Goal: Transaction & Acquisition: Download file/media

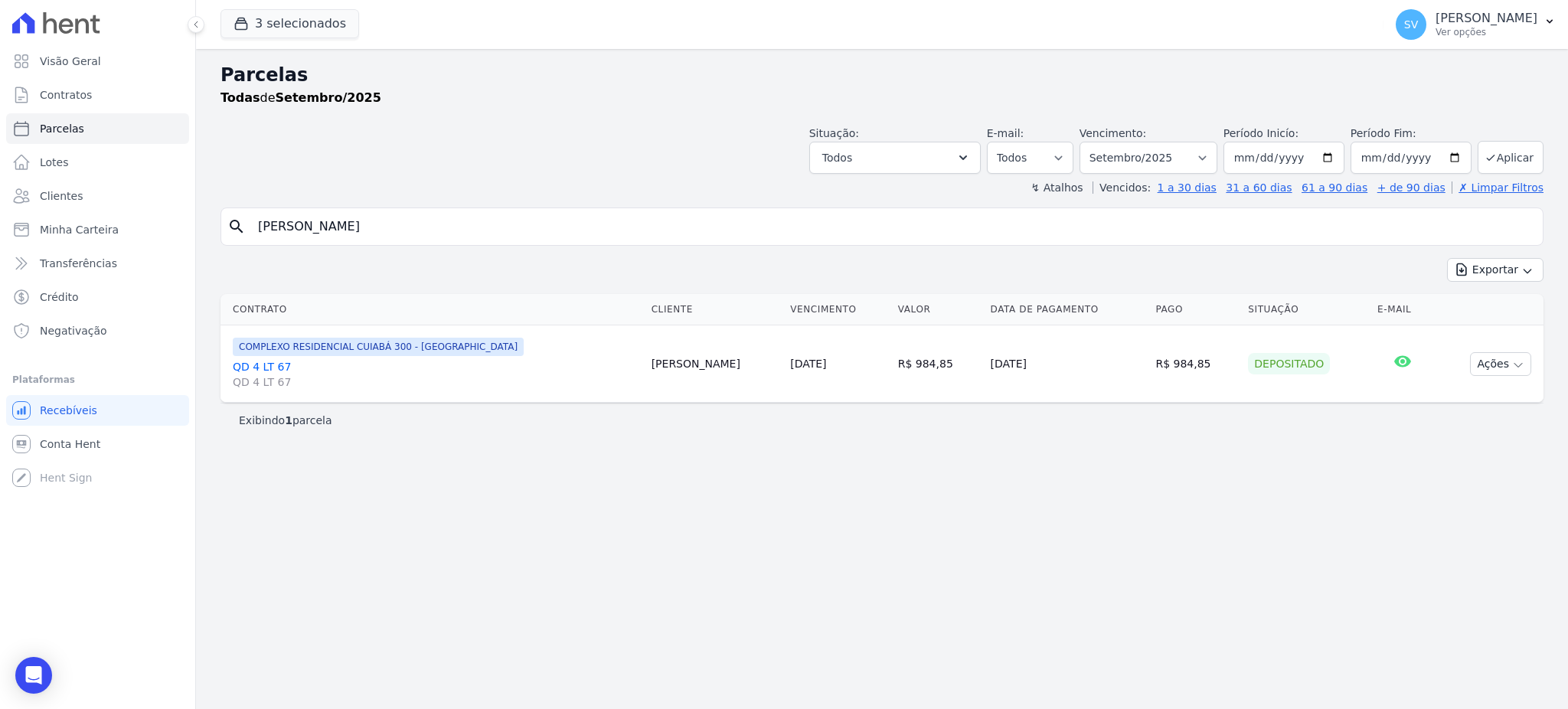
select select
click at [1436, 22] on p "[PERSON_NAME]" at bounding box center [1486, 18] width 102 height 15
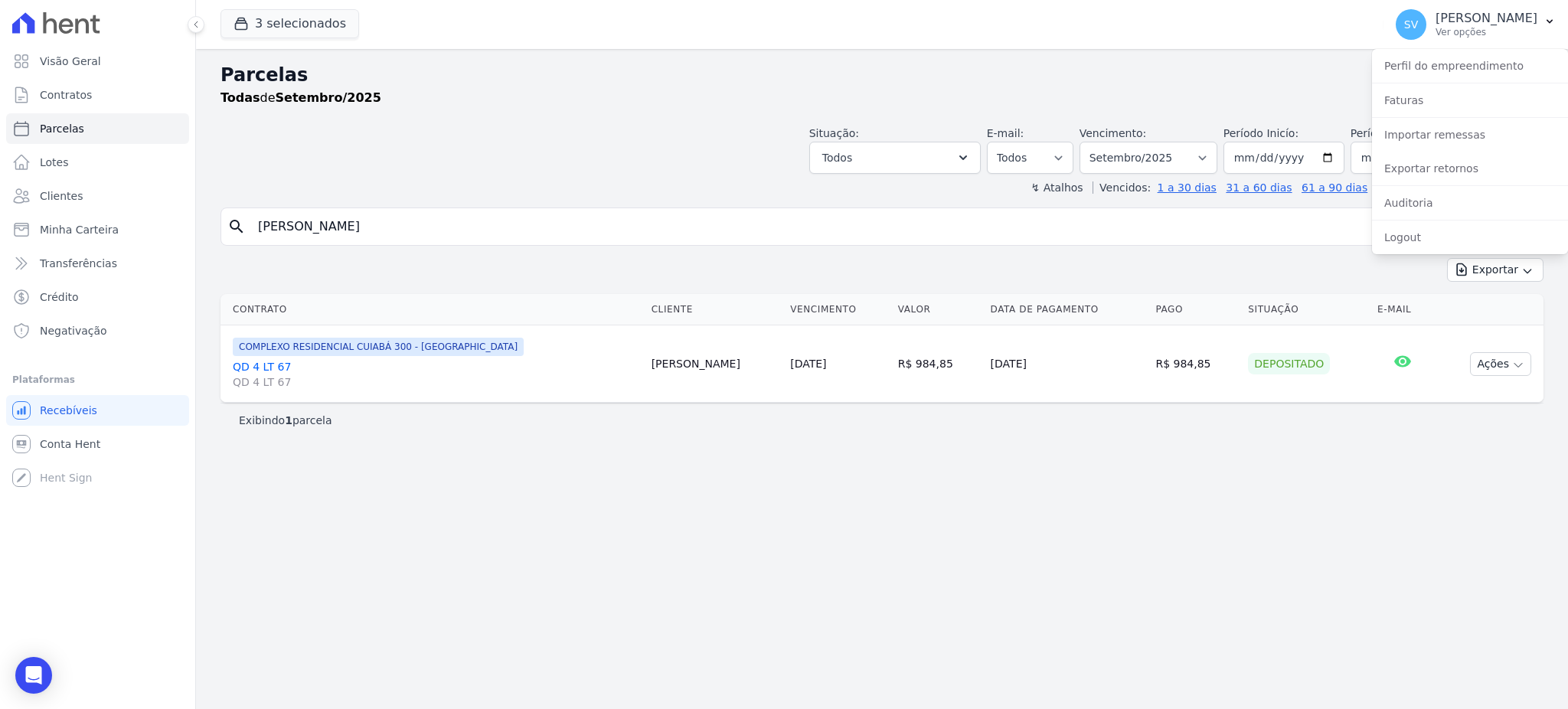
click at [677, 72] on h2 "Parcelas" at bounding box center [882, 74] width 1323 height 27
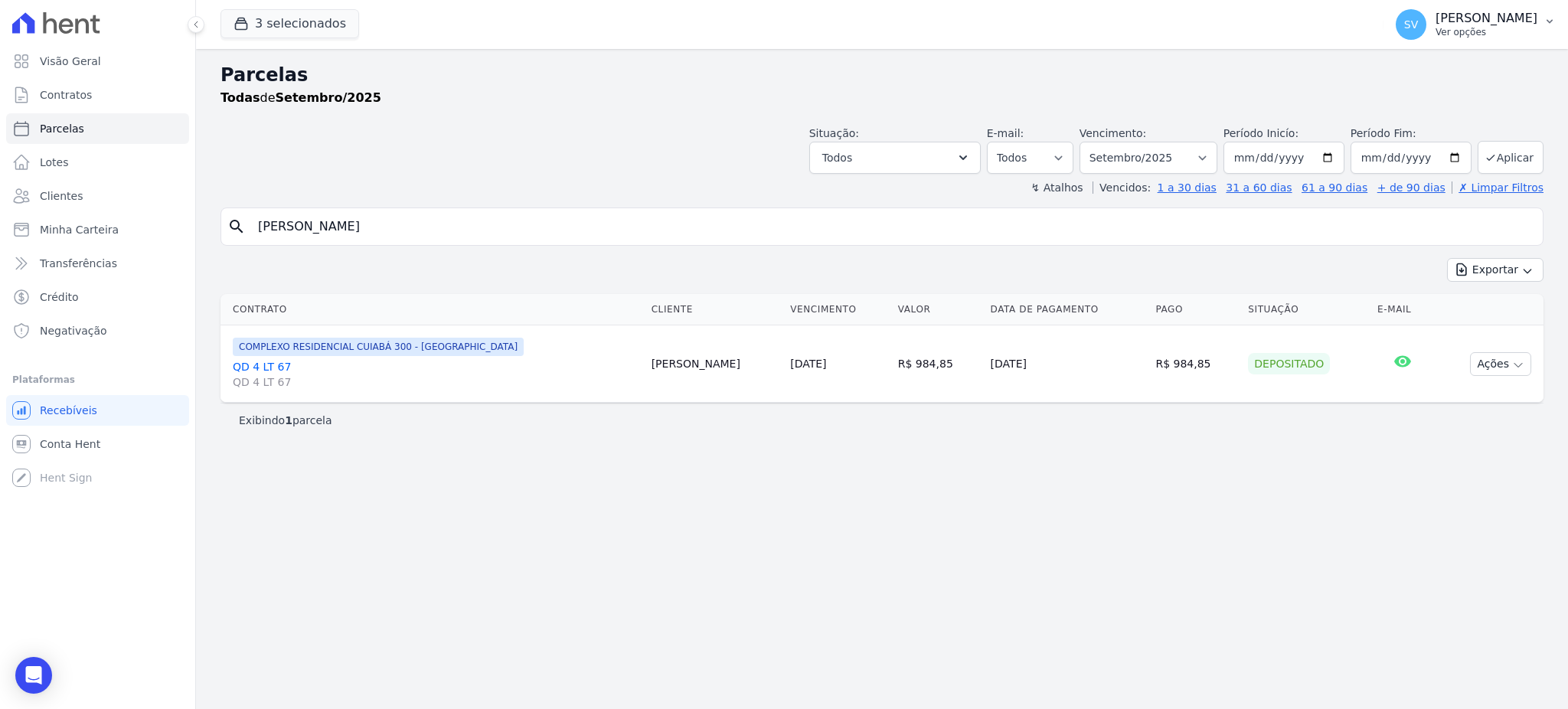
click at [1436, 11] on p "[PERSON_NAME]" at bounding box center [1486, 18] width 102 height 15
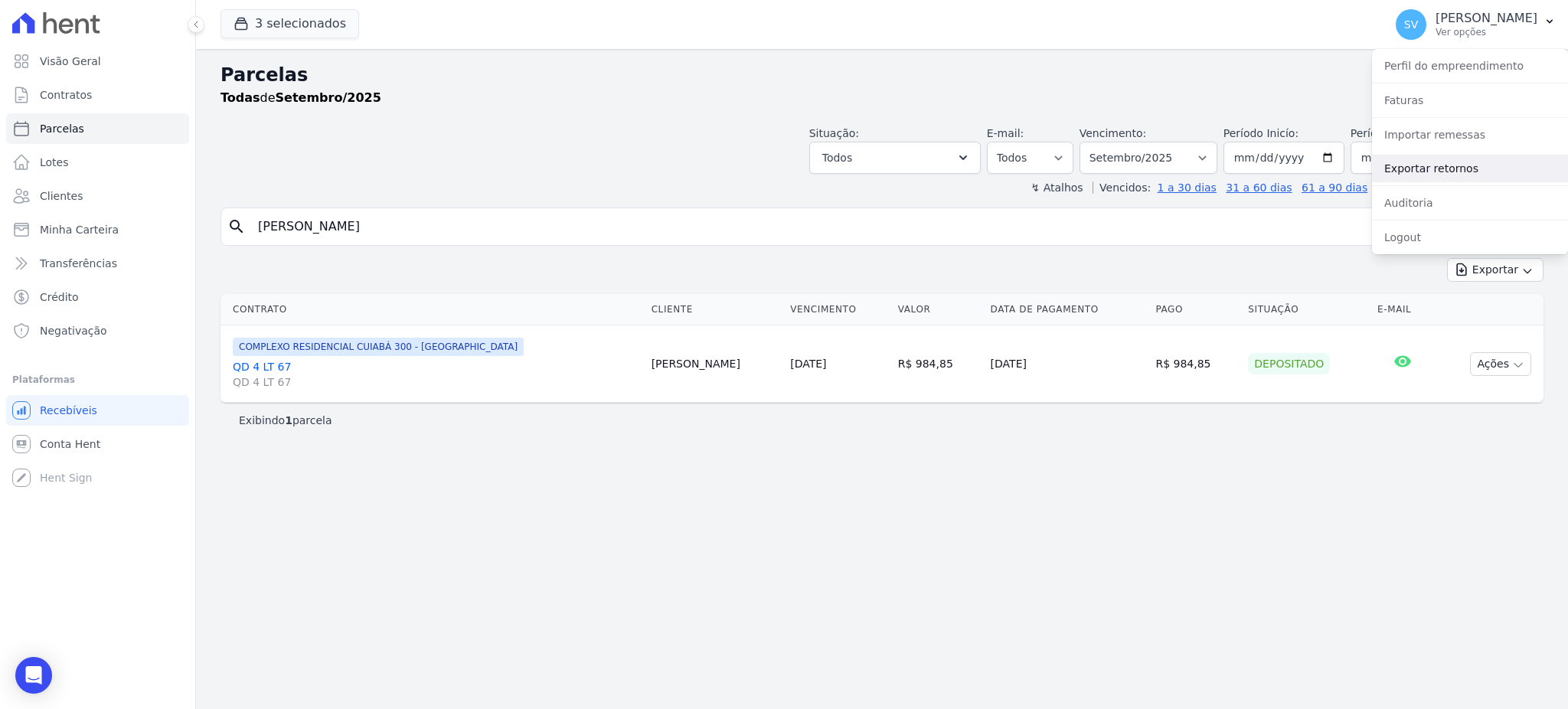
click at [1431, 171] on link "Exportar retornos" at bounding box center [1469, 168] width 196 height 27
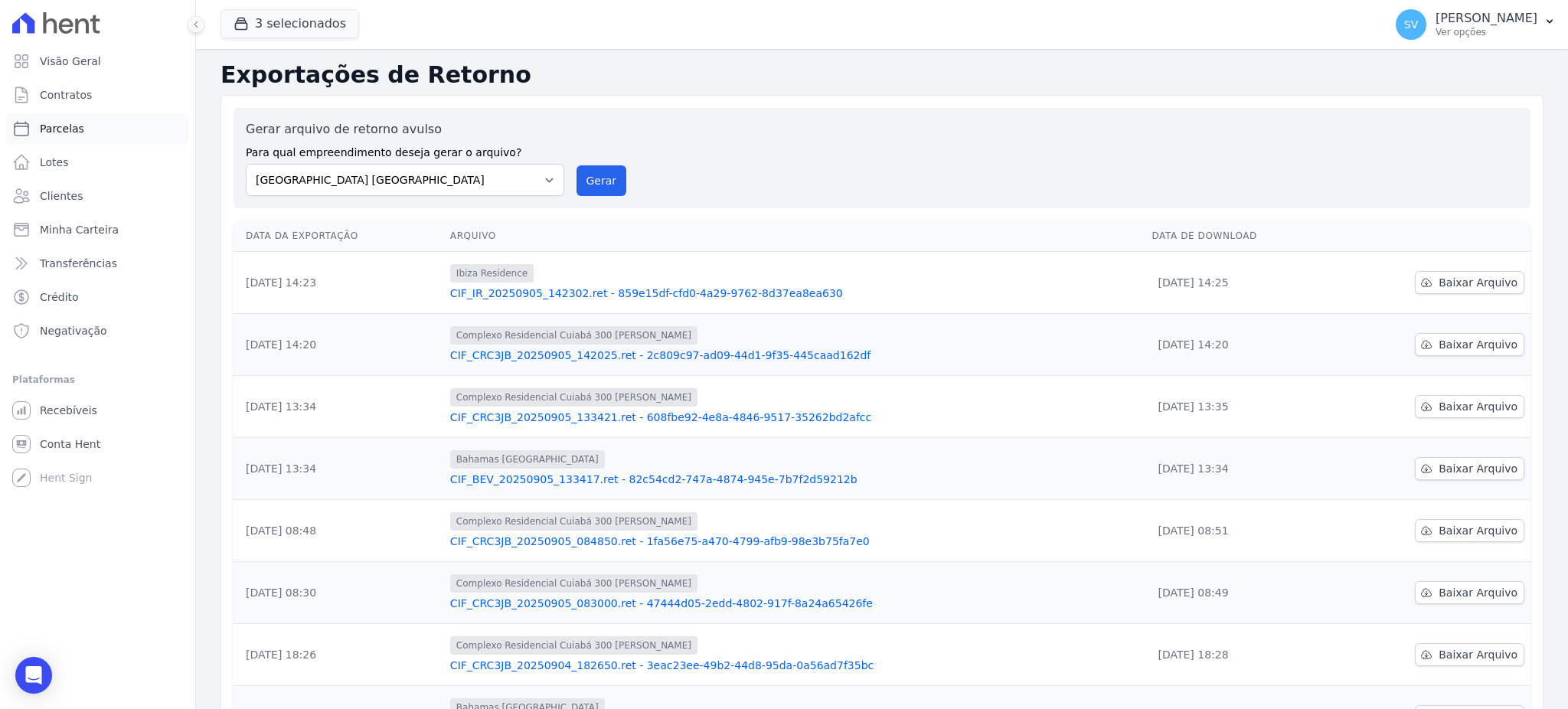
click at [53, 135] on span "Parcelas" at bounding box center [62, 128] width 44 height 15
select select
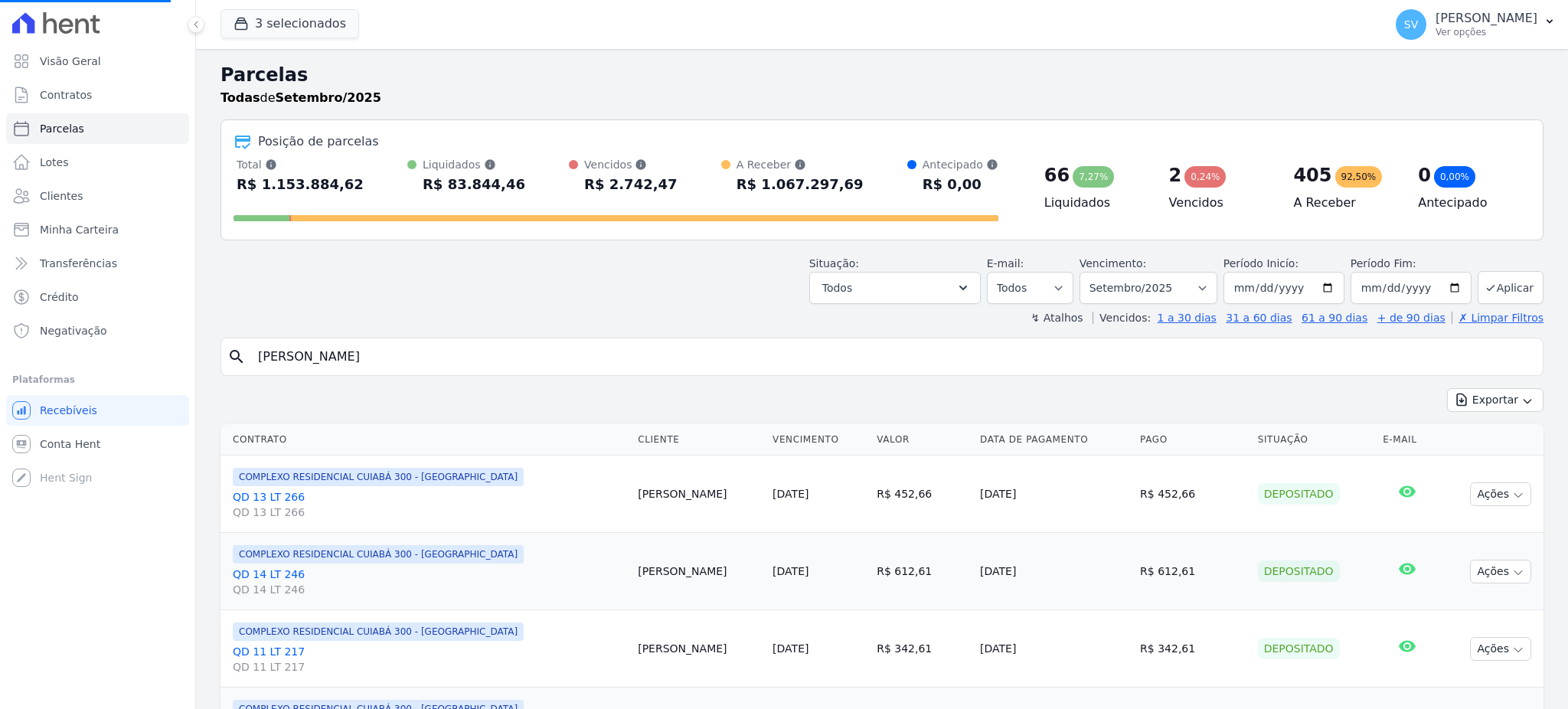
click at [613, 355] on input "[PERSON_NAME]" at bounding box center [892, 357] width 1287 height 31
paste input "[PERSON_NAME]"
type input "[PERSON_NAME] [PERSON_NAME]"
select select
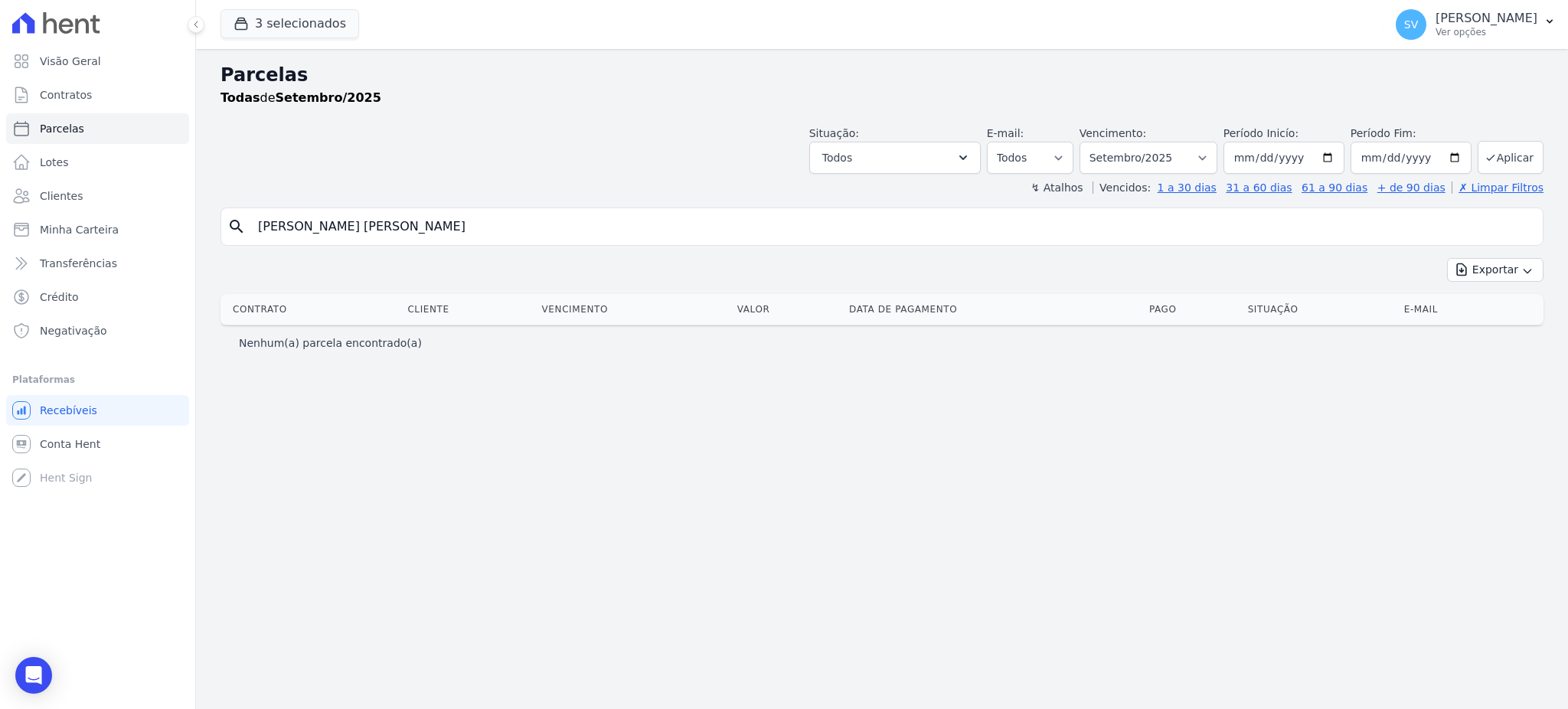
select select
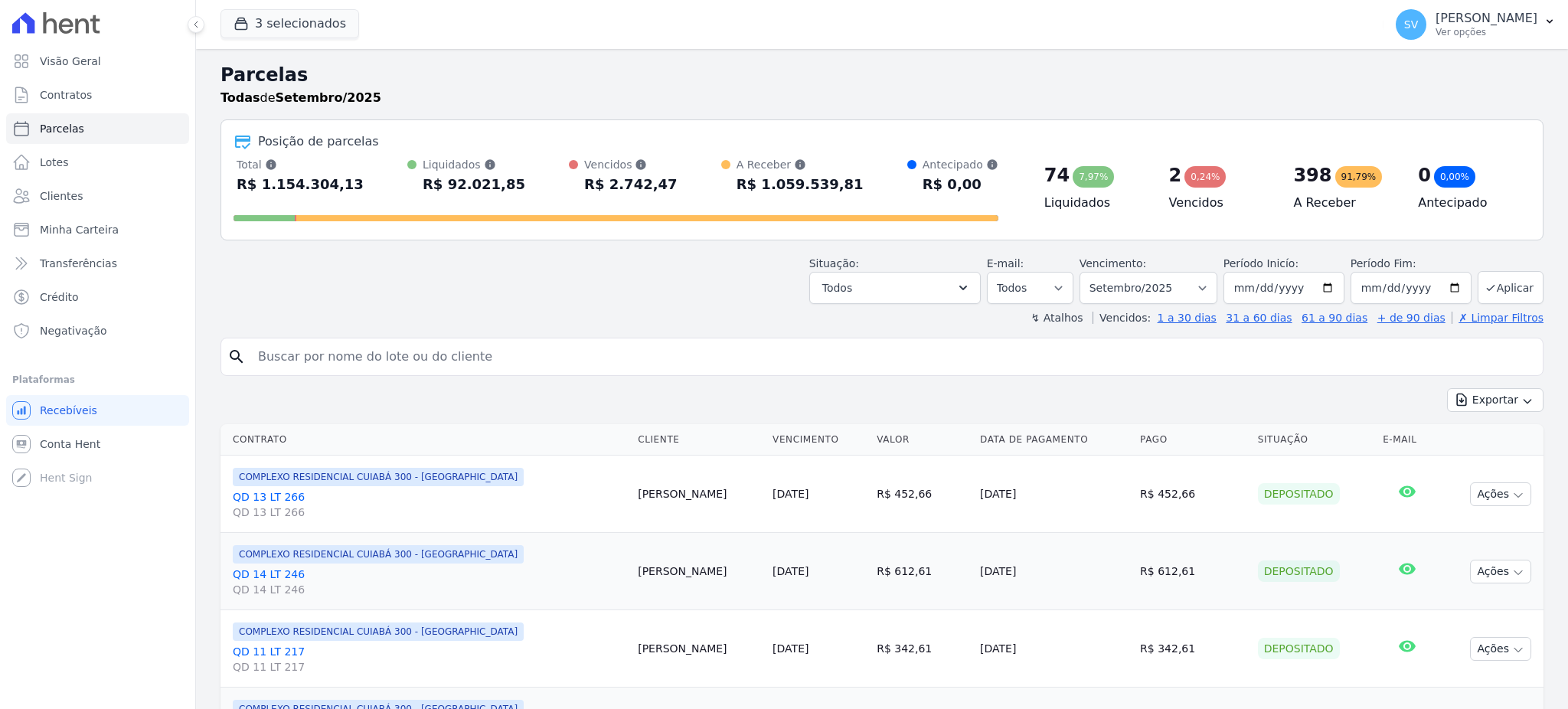
drag, startPoint x: 679, startPoint y: 232, endPoint x: 672, endPoint y: 248, distance: 17.5
click at [676, 232] on div "Posição de parcelas Total Soma das parcelas pagas, vencidas, em aberto e agenda…" at bounding box center [882, 179] width 1323 height 121
click at [627, 350] on input "search" at bounding box center [892, 357] width 1287 height 31
paste input "[PERSON_NAME]"
type input "[PERSON_NAME]"
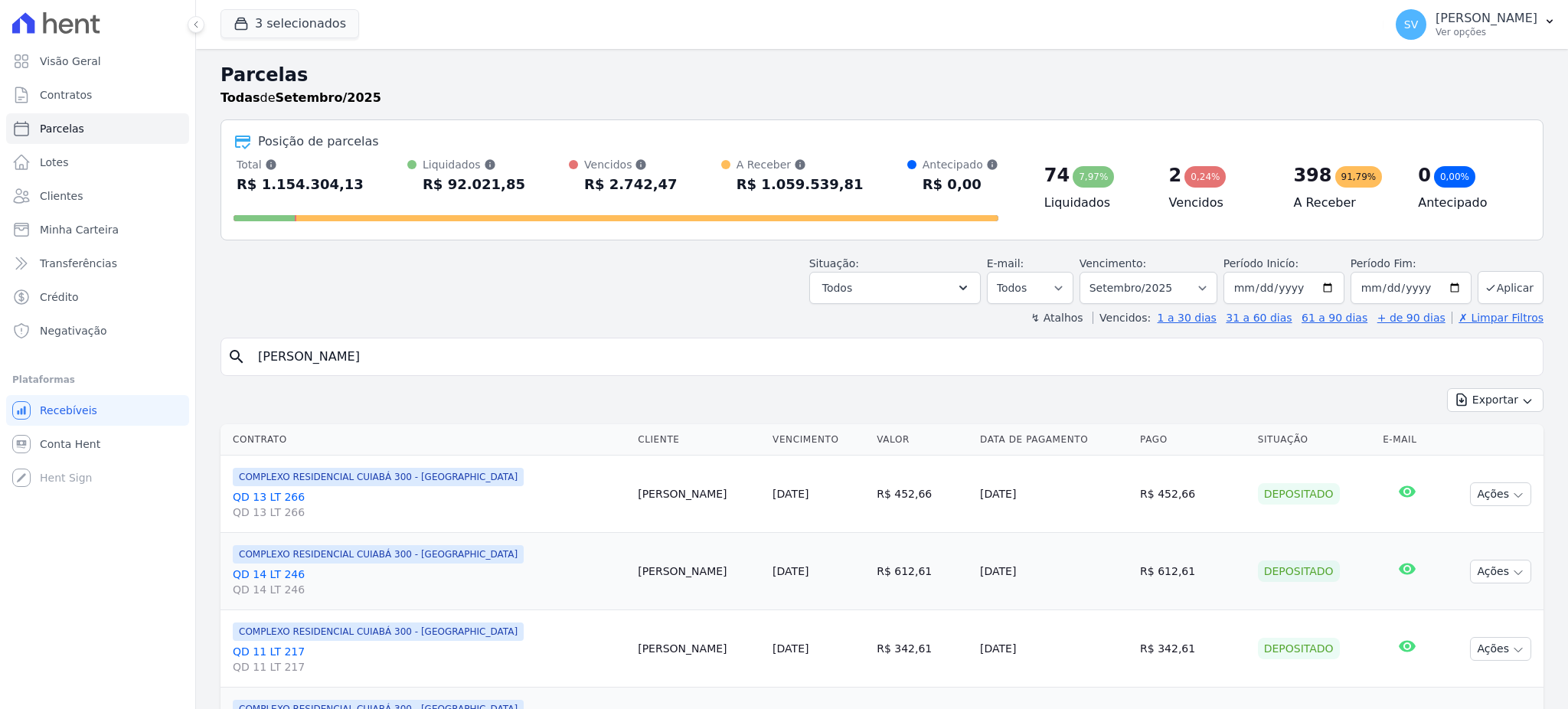
select select
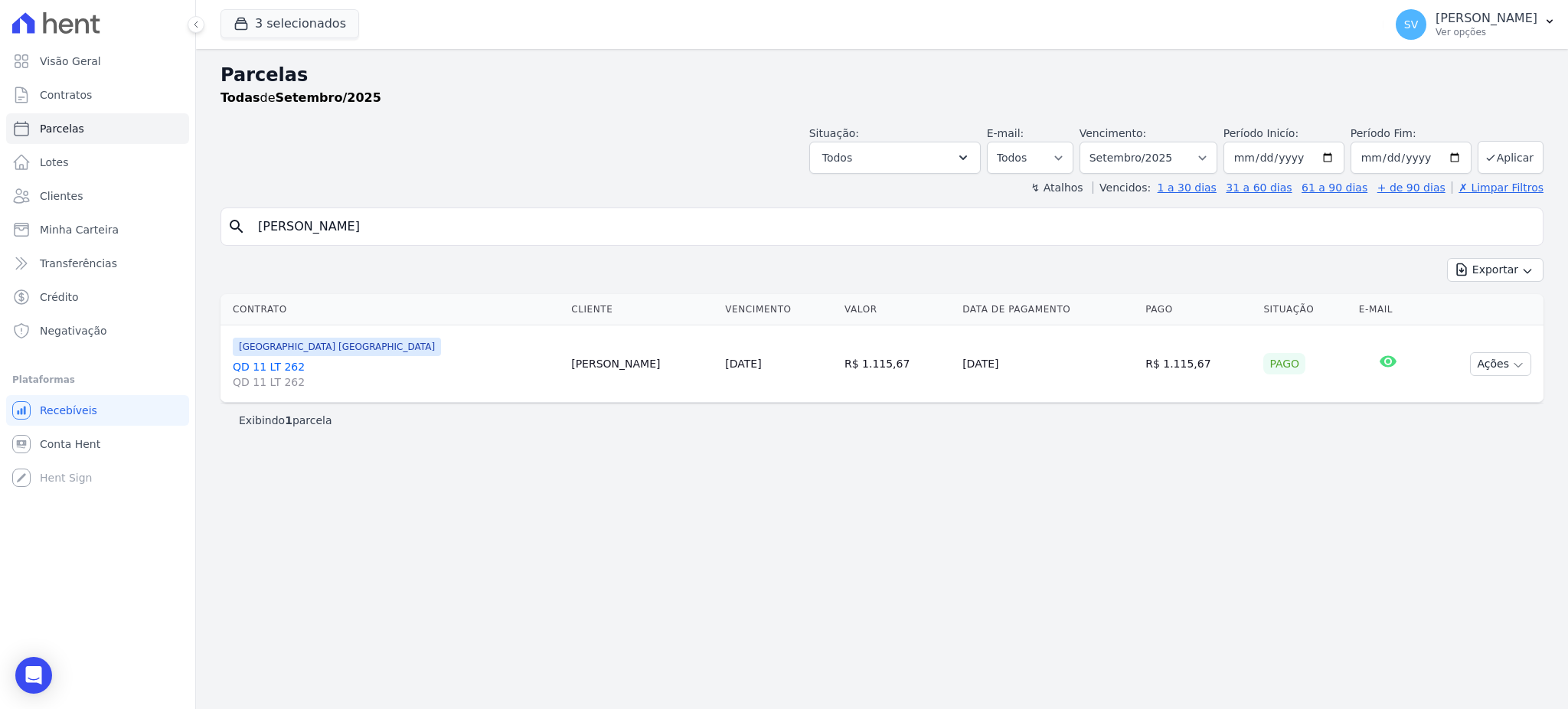
click at [272, 360] on link "QD 11 LT 262 QD 11 LT 262" at bounding box center [395, 374] width 326 height 31
click at [252, 377] on span "QD 11 LT 262" at bounding box center [395, 382] width 326 height 15
click at [259, 367] on link "QD 11 LT 262 QD 11 LT 262" at bounding box center [395, 374] width 326 height 31
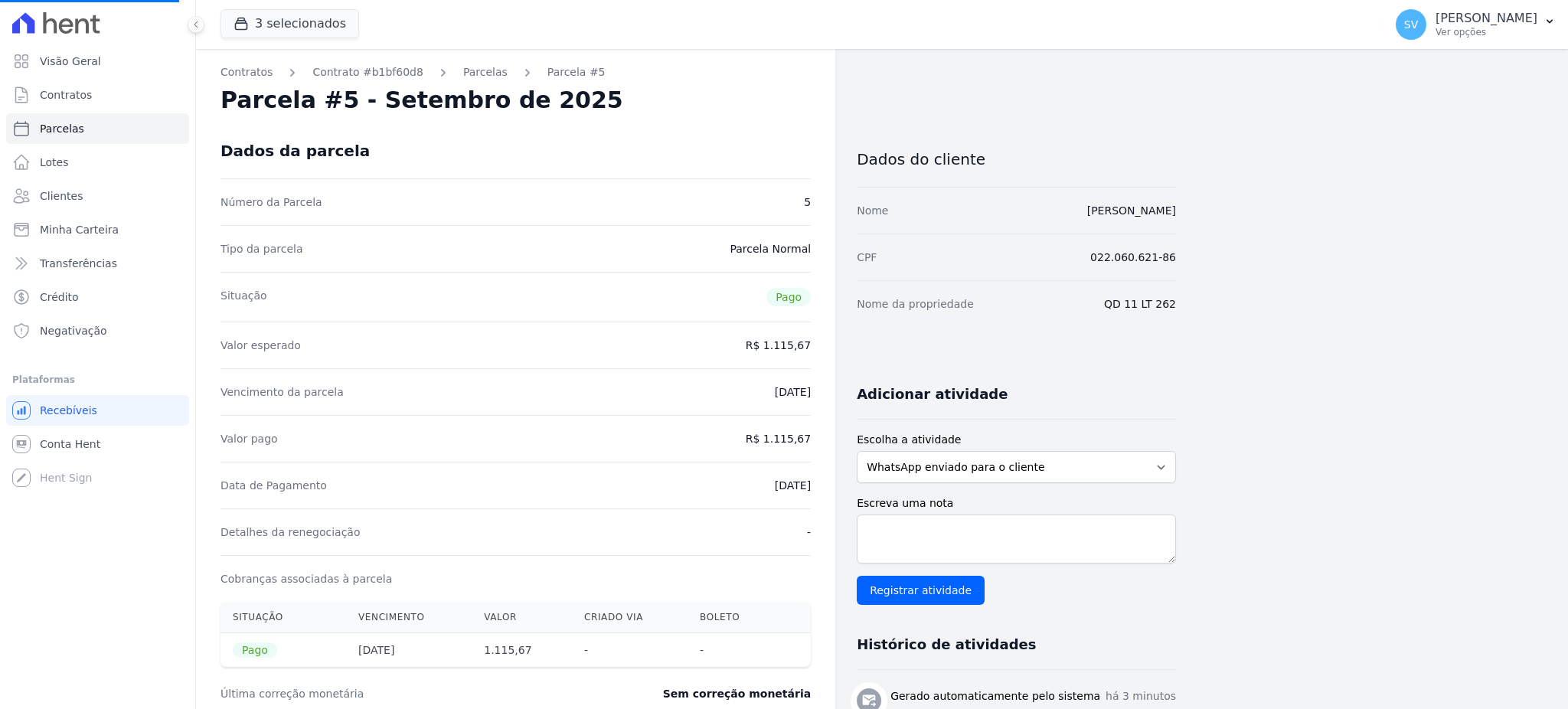
click at [273, 355] on div "Valor esperado R$ 1.115,67" at bounding box center [516, 345] width 590 height 47
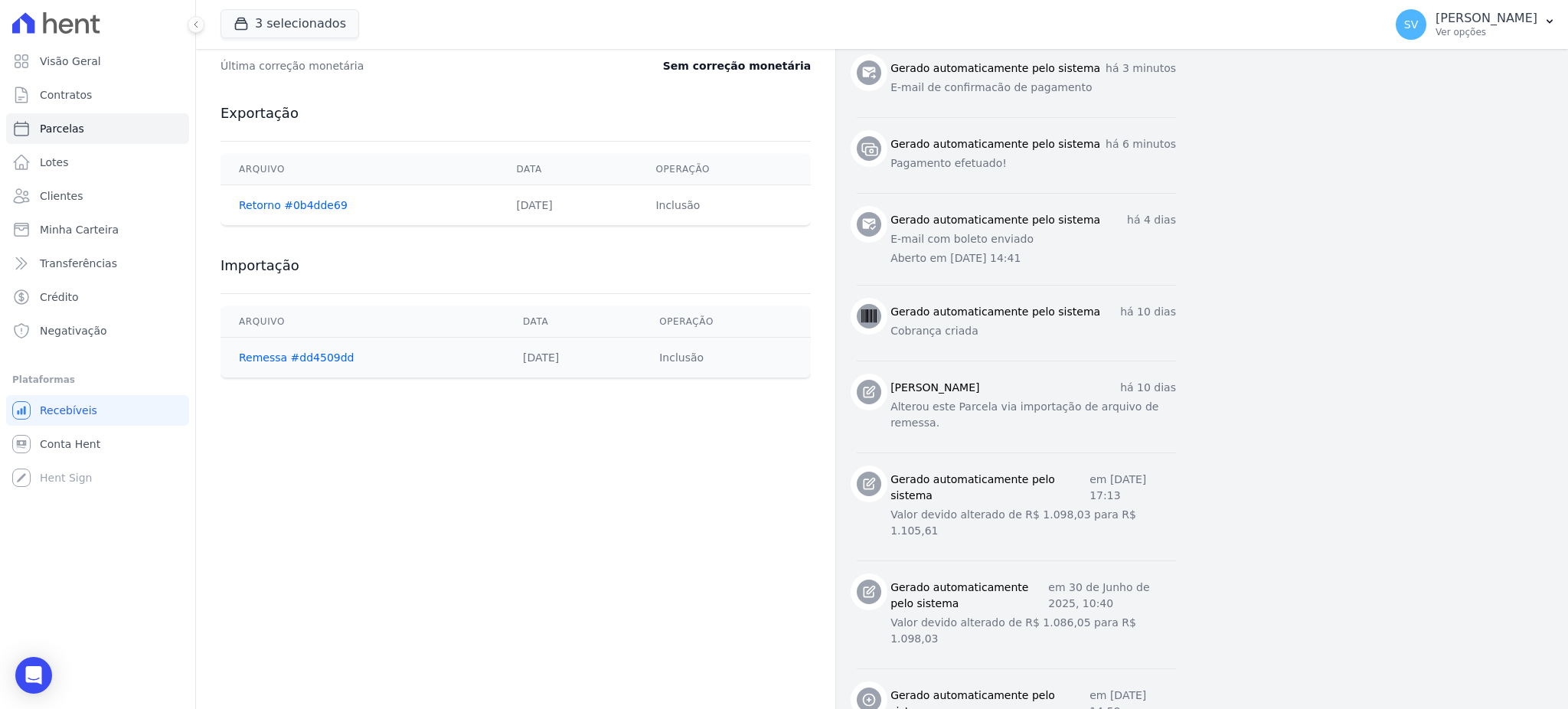
scroll to position [655, 0]
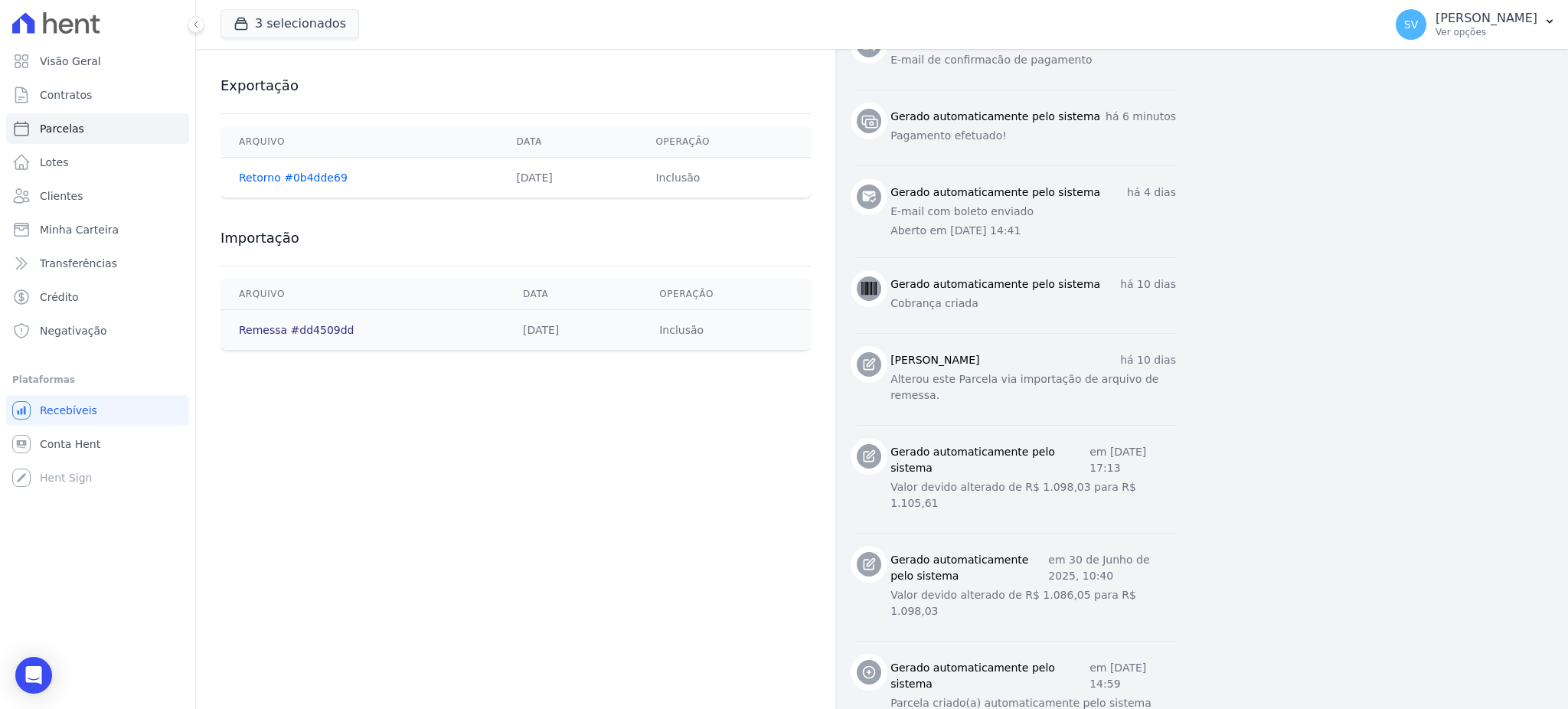
click at [286, 328] on link "Remessa #dd4509dd" at bounding box center [297, 330] width 116 height 12
click at [311, 184] on td "Retorno #0b4dde69" at bounding box center [359, 177] width 277 height 41
click at [311, 183] on link "Retorno #0b4dde69" at bounding box center [293, 177] width 108 height 12
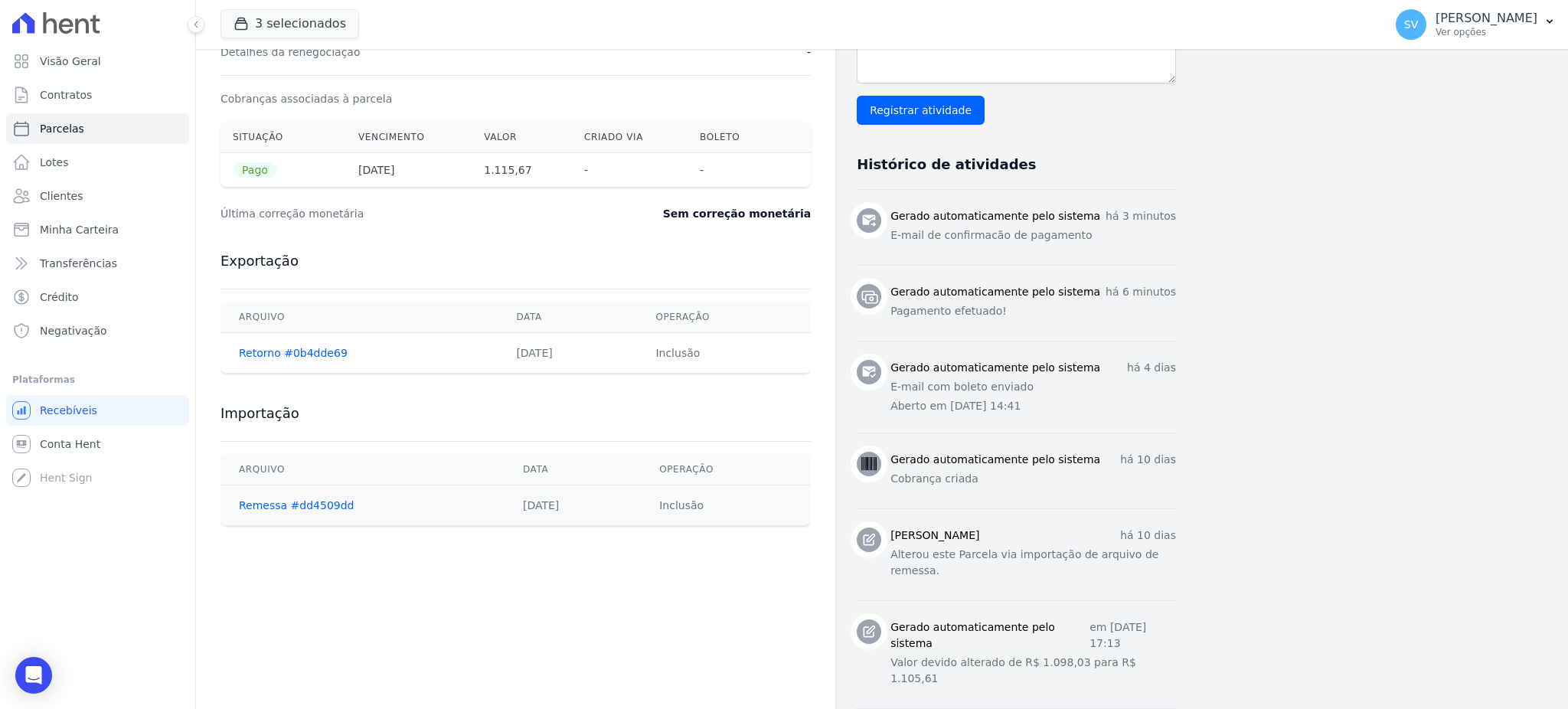
scroll to position [510, 0]
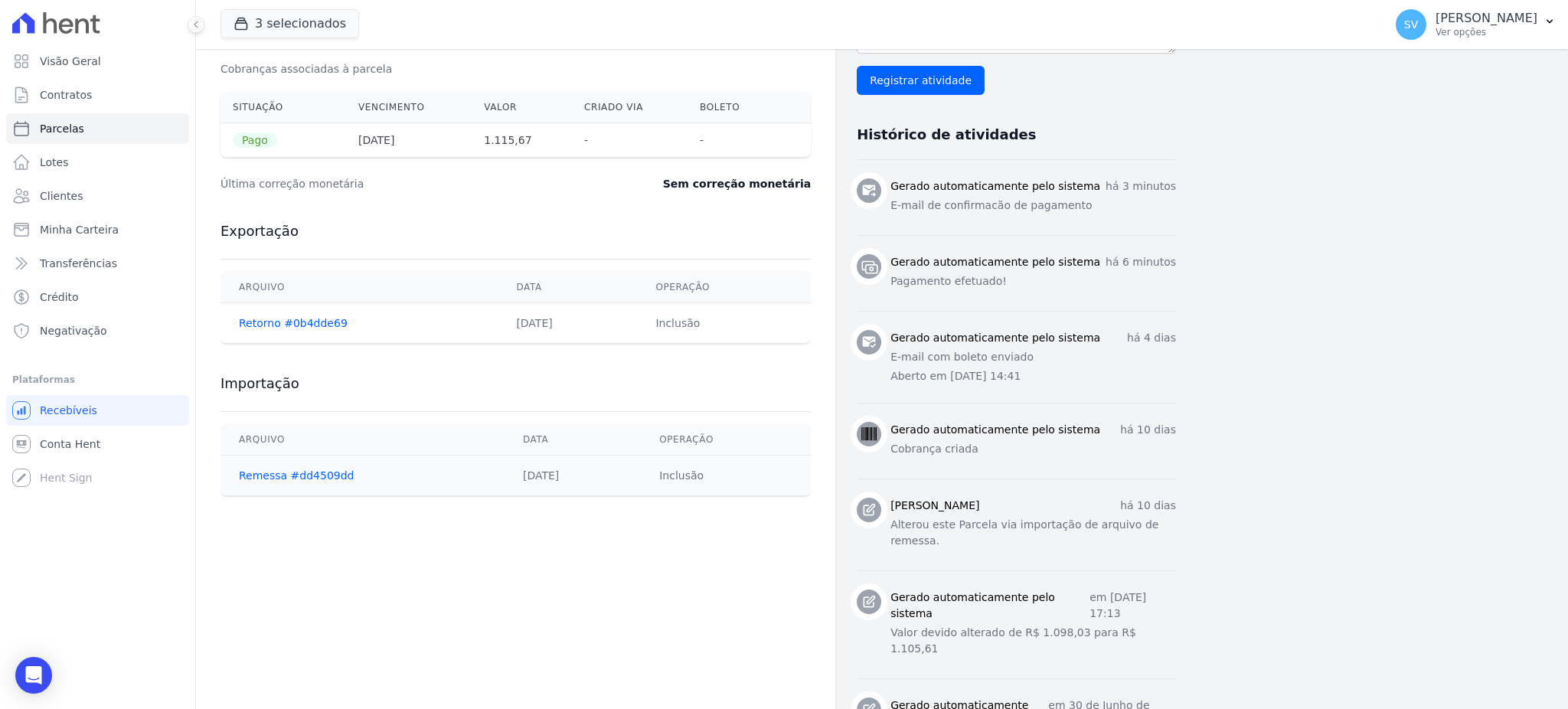
click at [302, 466] on td "Remessa #dd4509dd" at bounding box center [362, 476] width 284 height 41
click at [302, 472] on link "Remessa #dd4509dd" at bounding box center [297, 475] width 116 height 12
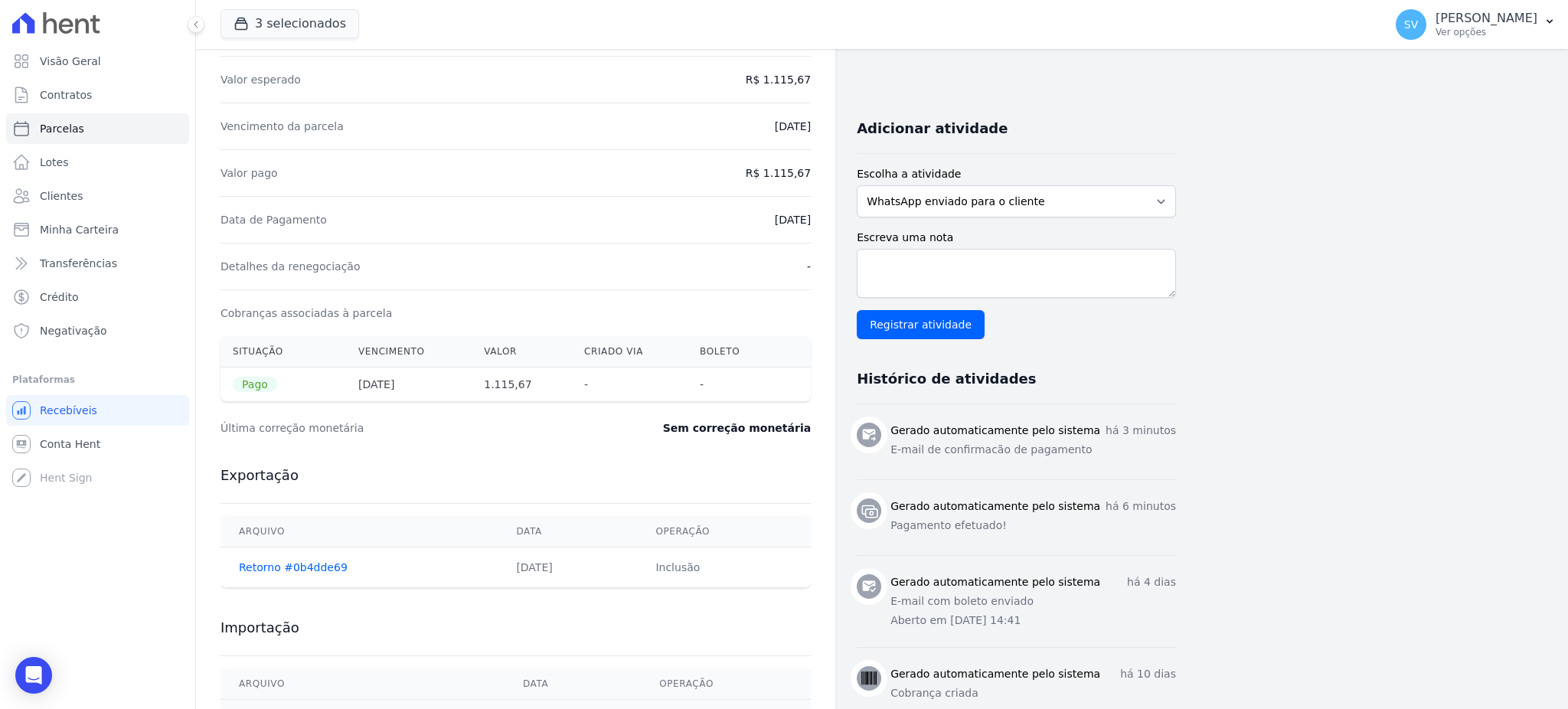
scroll to position [408, 0]
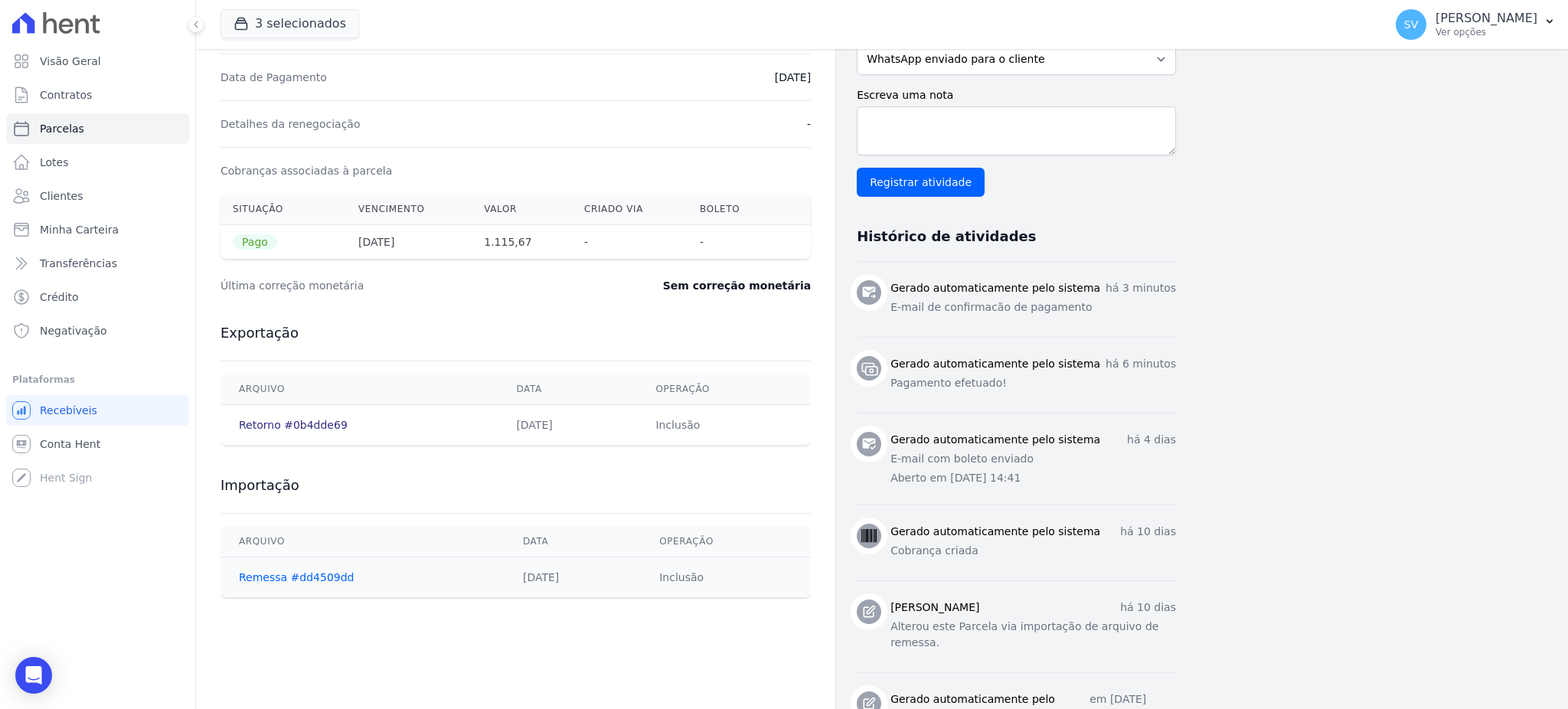
click at [266, 427] on link "Retorno #0b4dde69" at bounding box center [293, 425] width 108 height 12
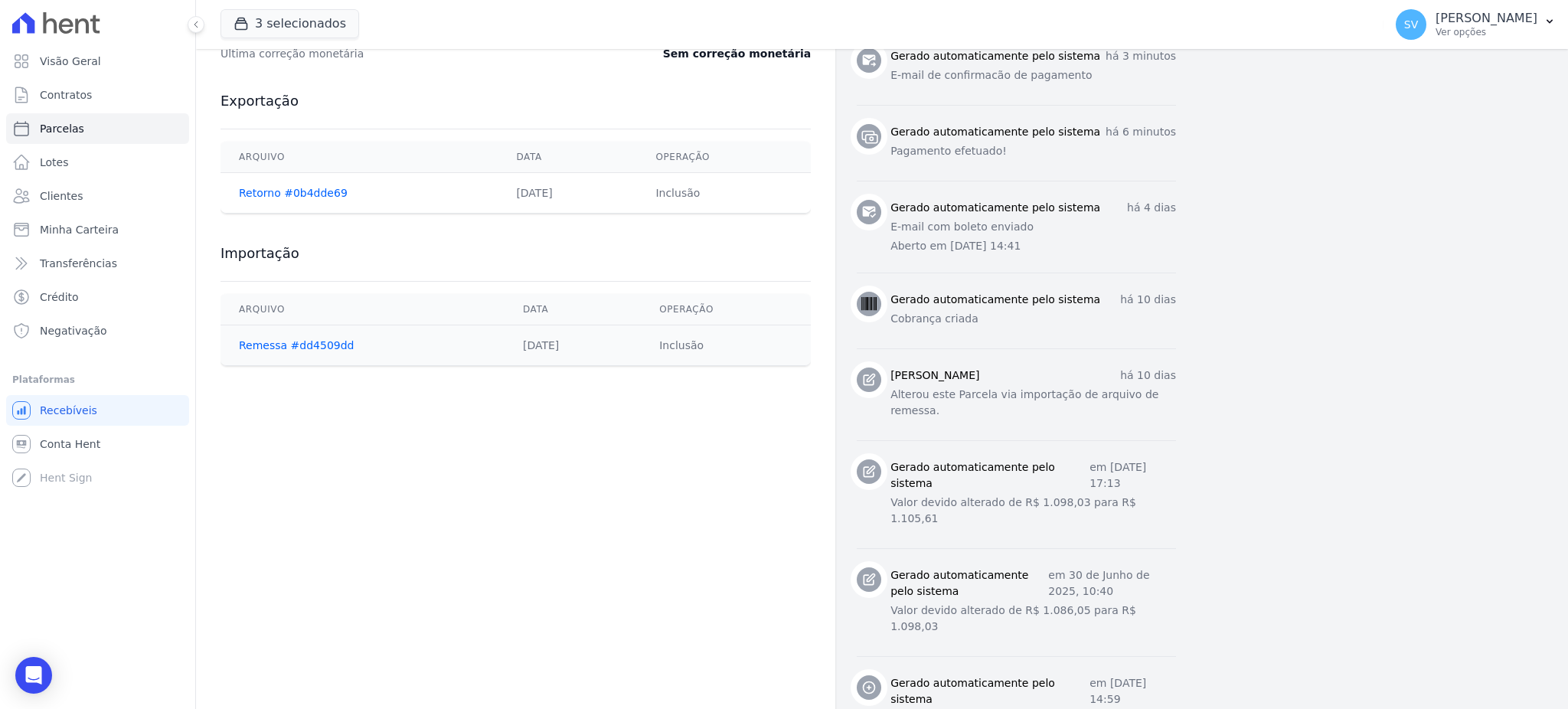
scroll to position [655, 0]
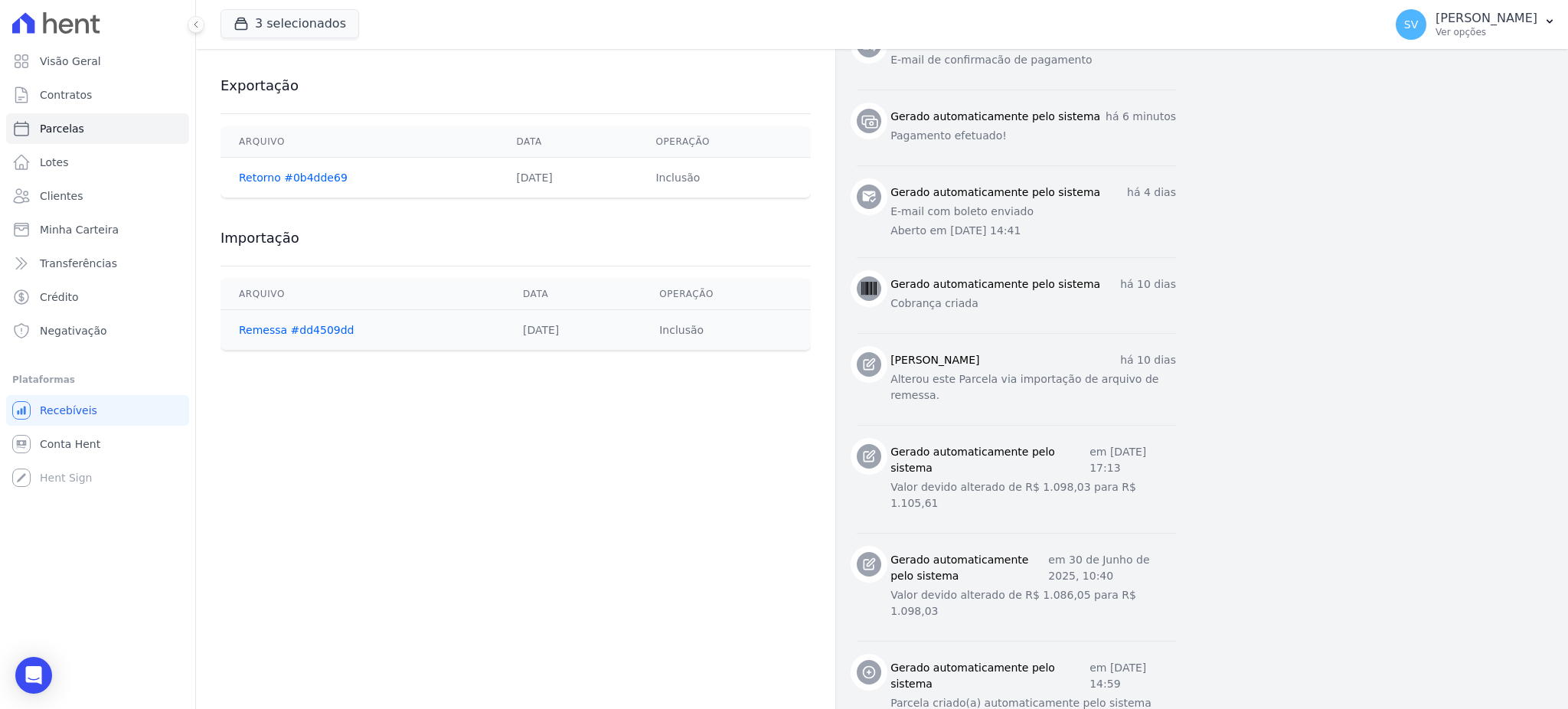
click at [297, 183] on td "Retorno #0b4dde69" at bounding box center [359, 177] width 277 height 41
click at [297, 178] on link "Retorno #0b4dde69" at bounding box center [293, 177] width 108 height 12
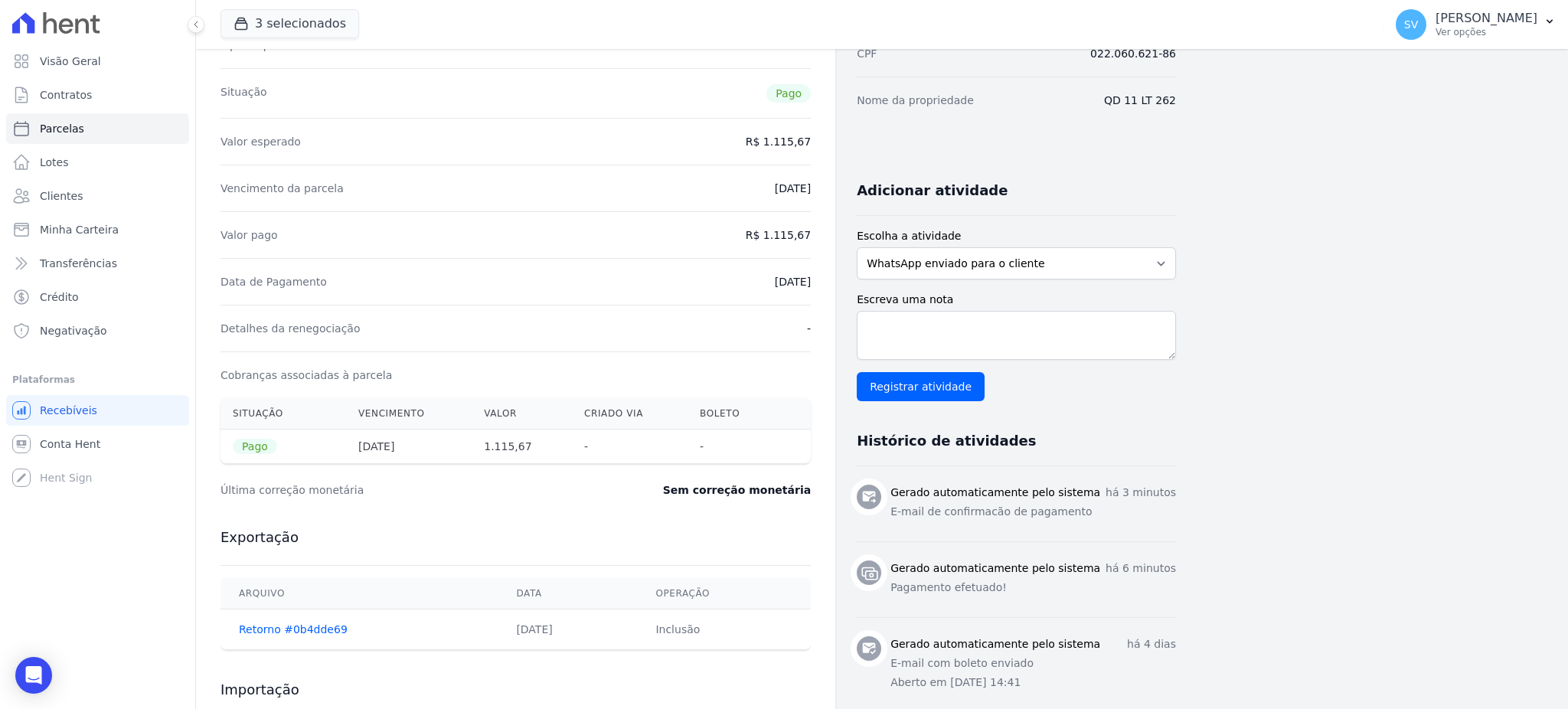
scroll to position [306, 0]
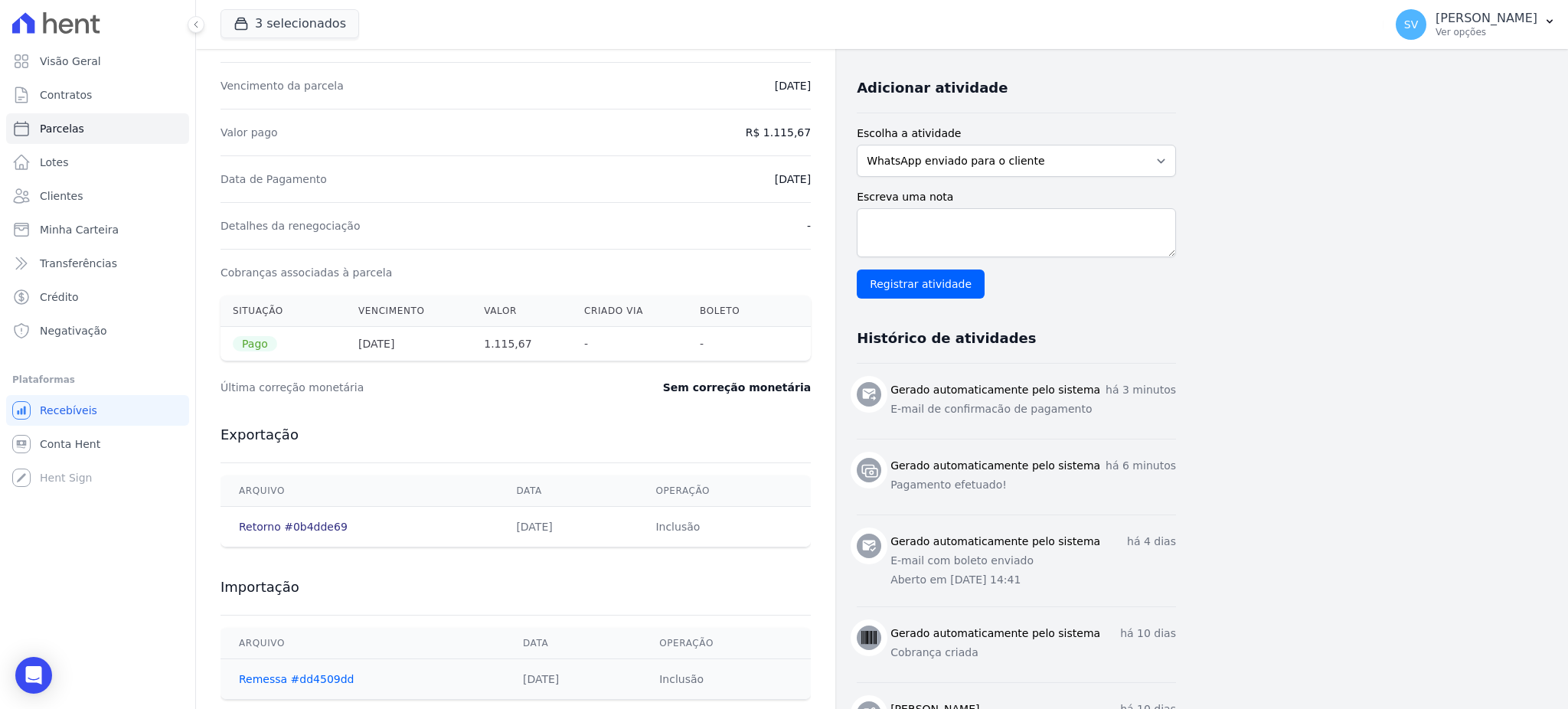
click at [282, 525] on link "Retorno #0b4dde69" at bounding box center [293, 527] width 108 height 12
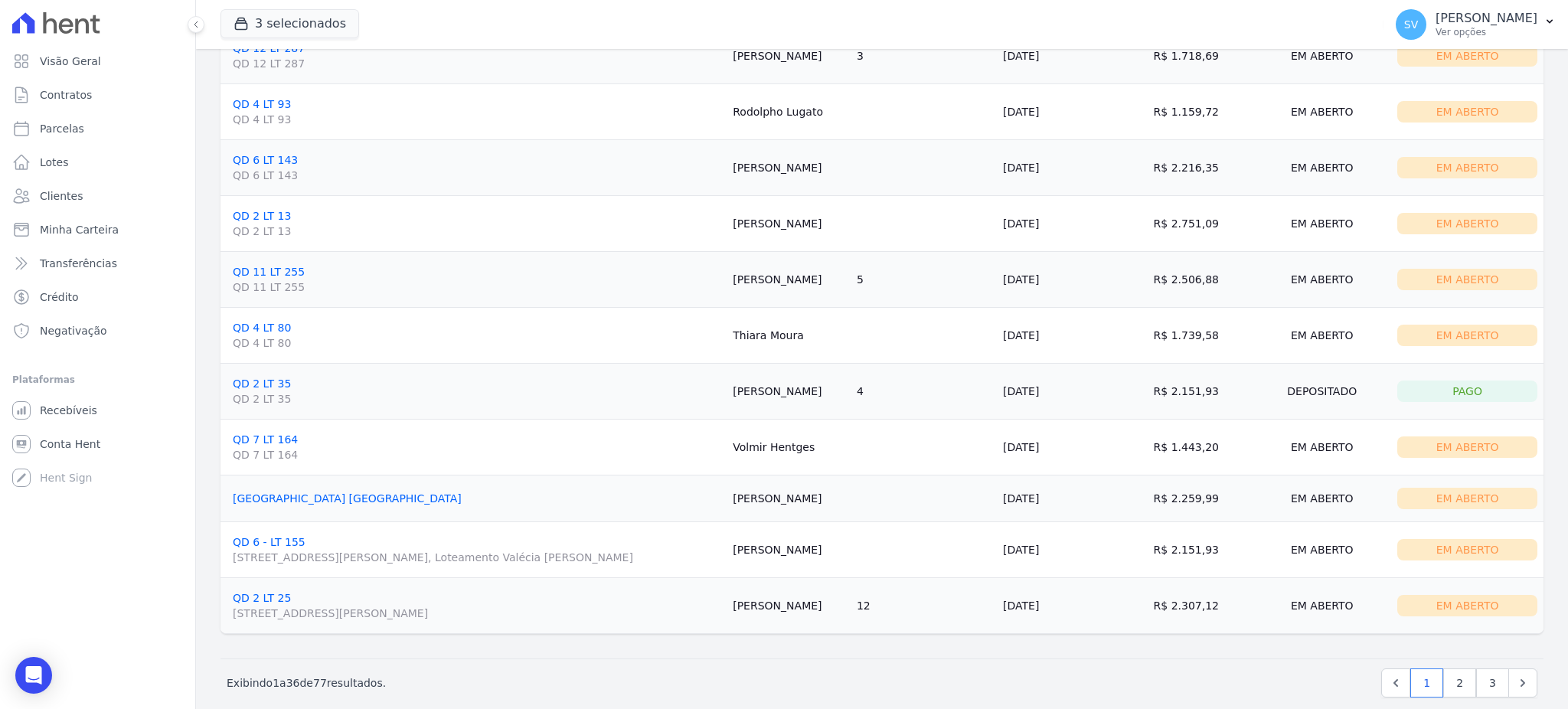
scroll to position [1530, 0]
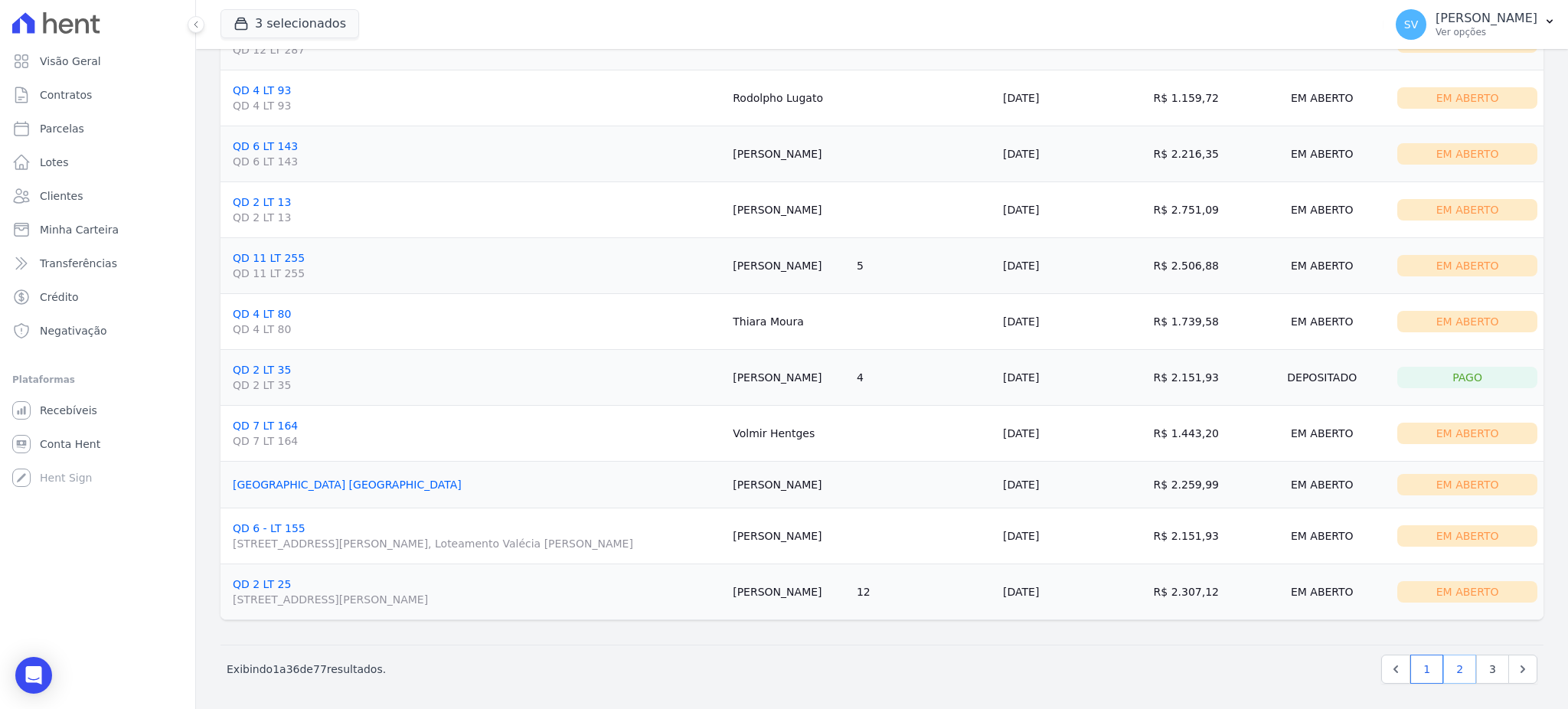
click at [1448, 672] on link "2" at bounding box center [1460, 668] width 33 height 29
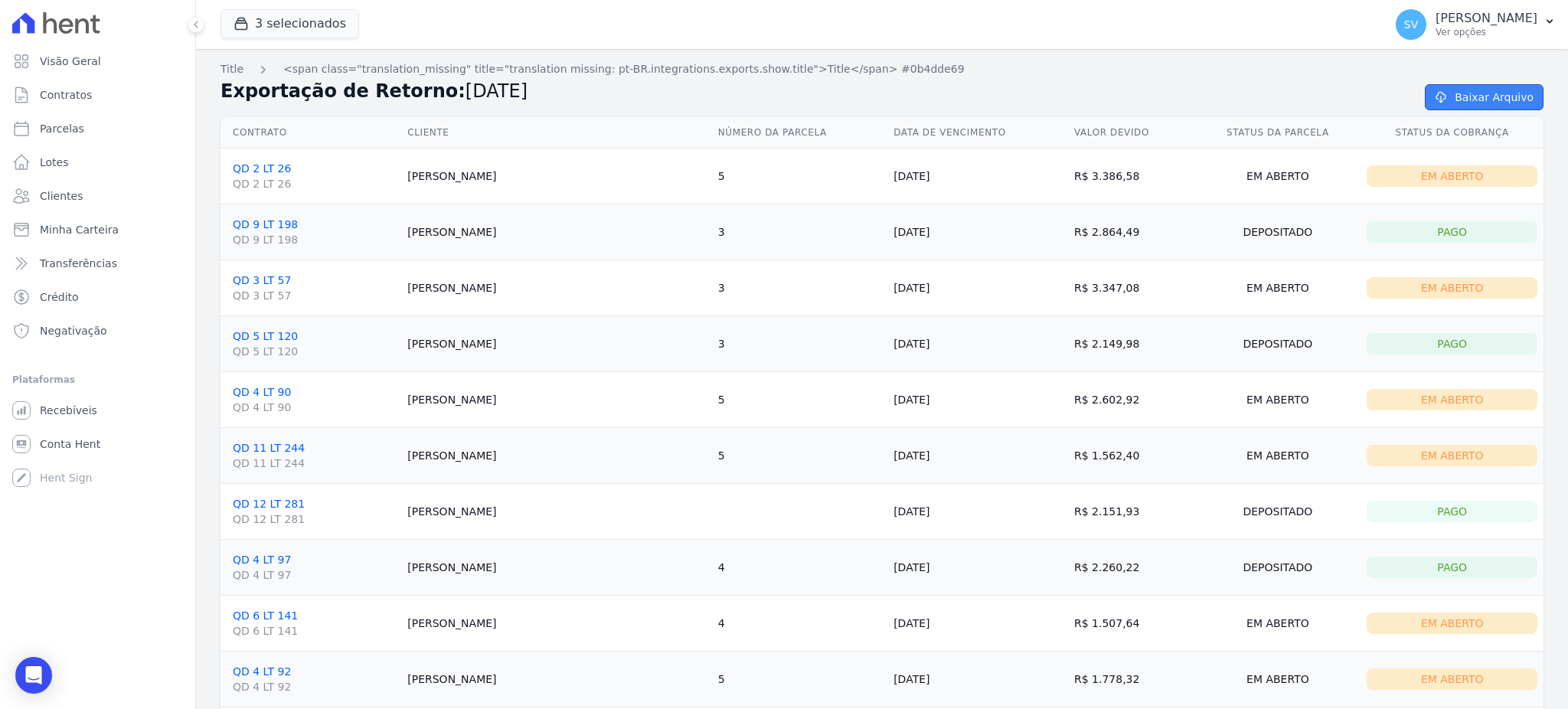
click at [1490, 93] on link "Baixar Arquivo" at bounding box center [1484, 97] width 118 height 26
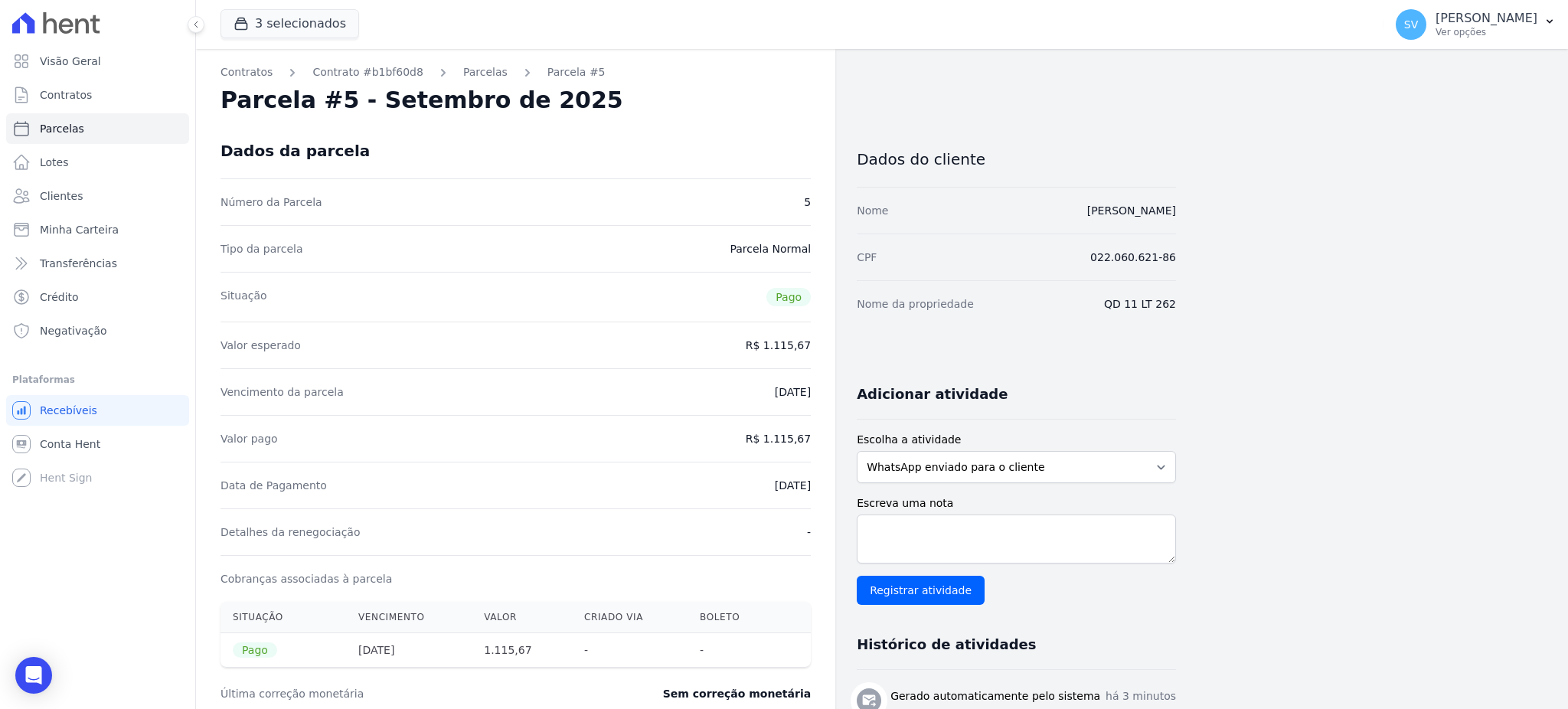
select select
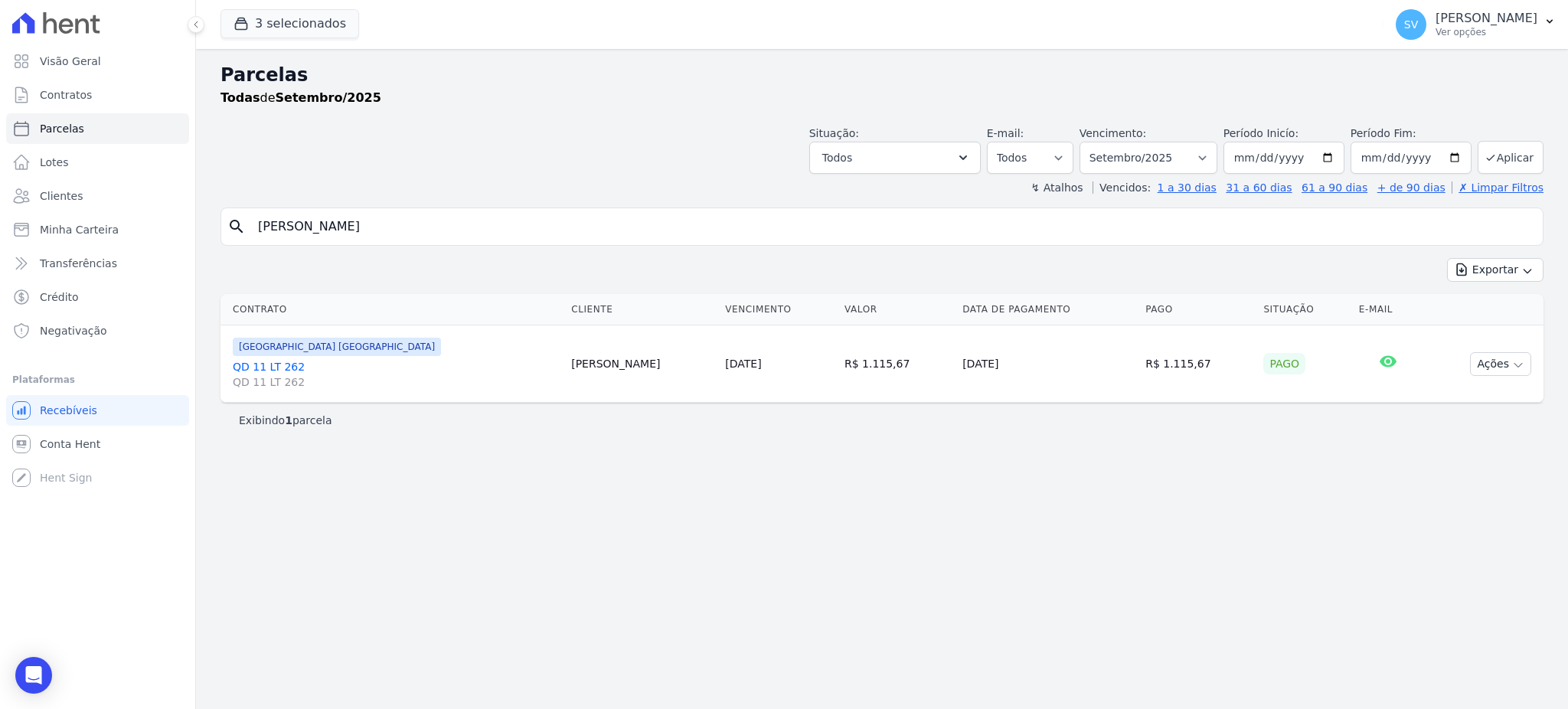
click at [267, 364] on link "QD 11 LT 262 QD 11 LT 262" at bounding box center [395, 374] width 326 height 31
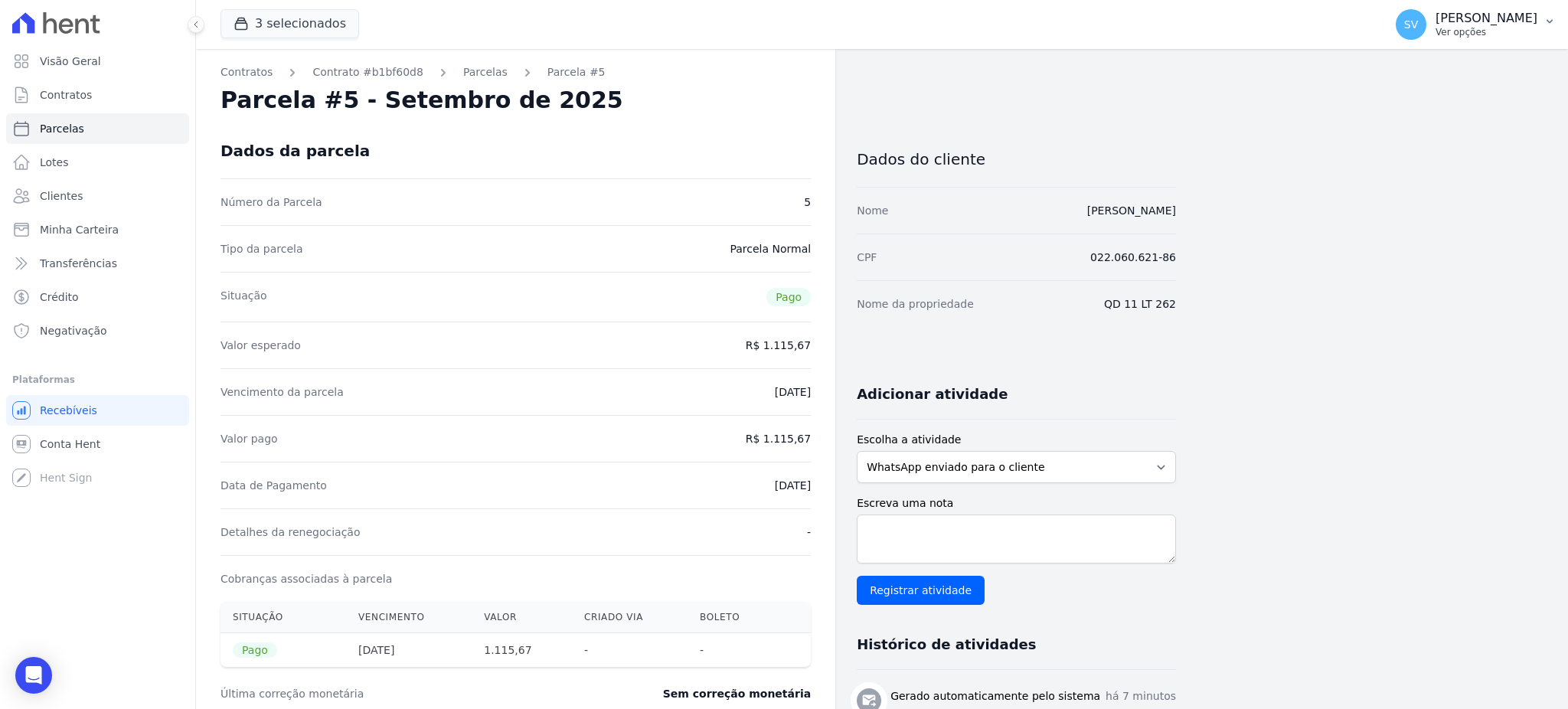
click at [1463, 30] on p "Ver opções" at bounding box center [1486, 32] width 102 height 12
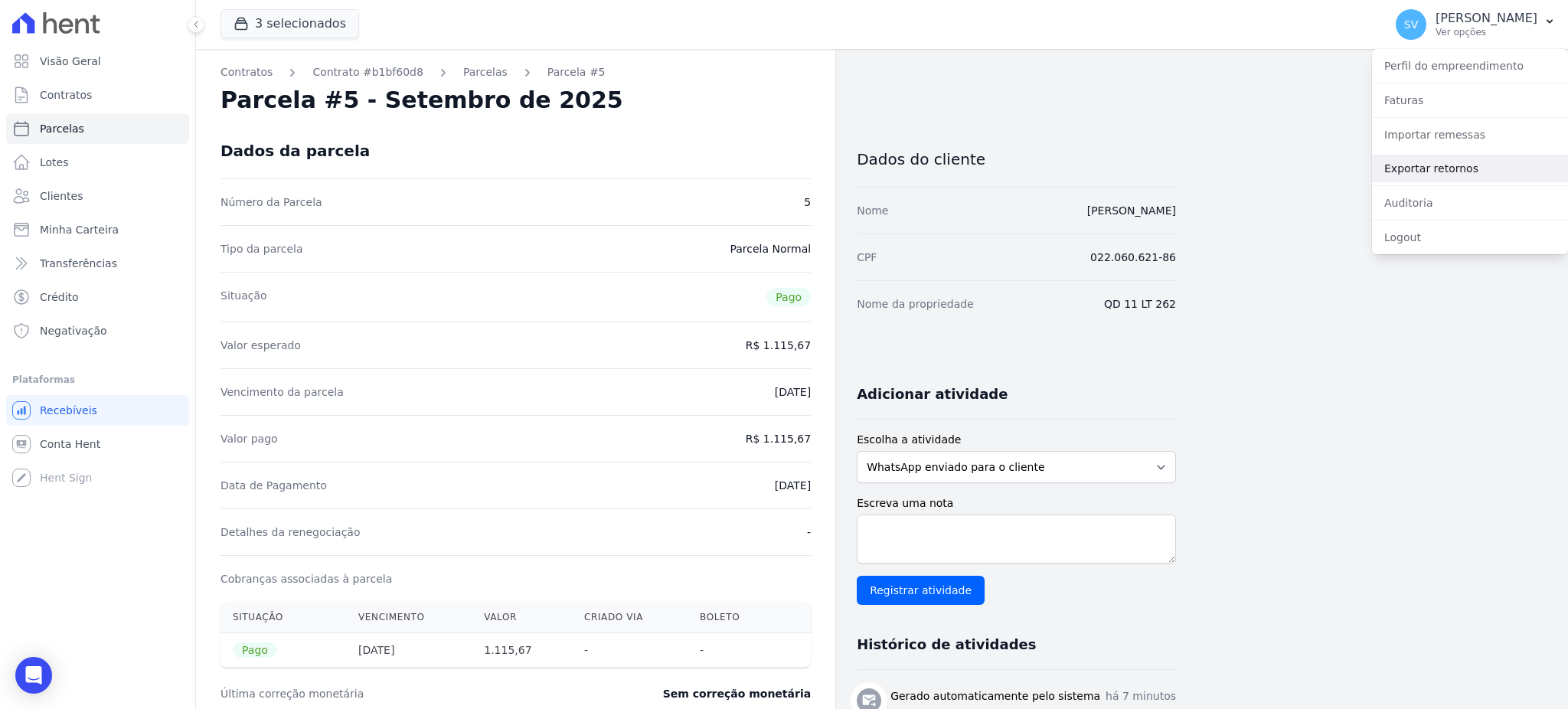
click at [1437, 167] on link "Exportar retornos" at bounding box center [1469, 168] width 196 height 27
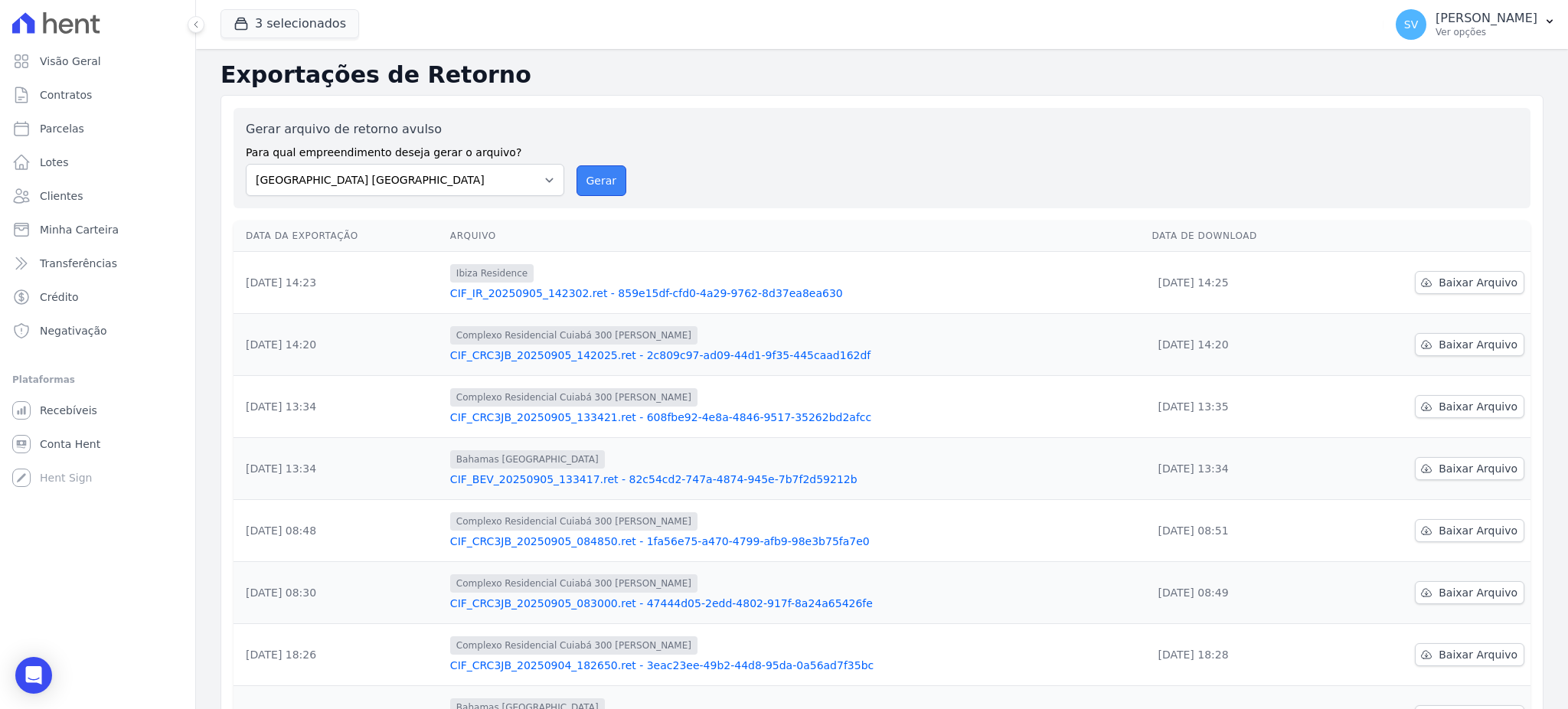
click at [607, 173] on button "Gerar" at bounding box center [602, 180] width 51 height 31
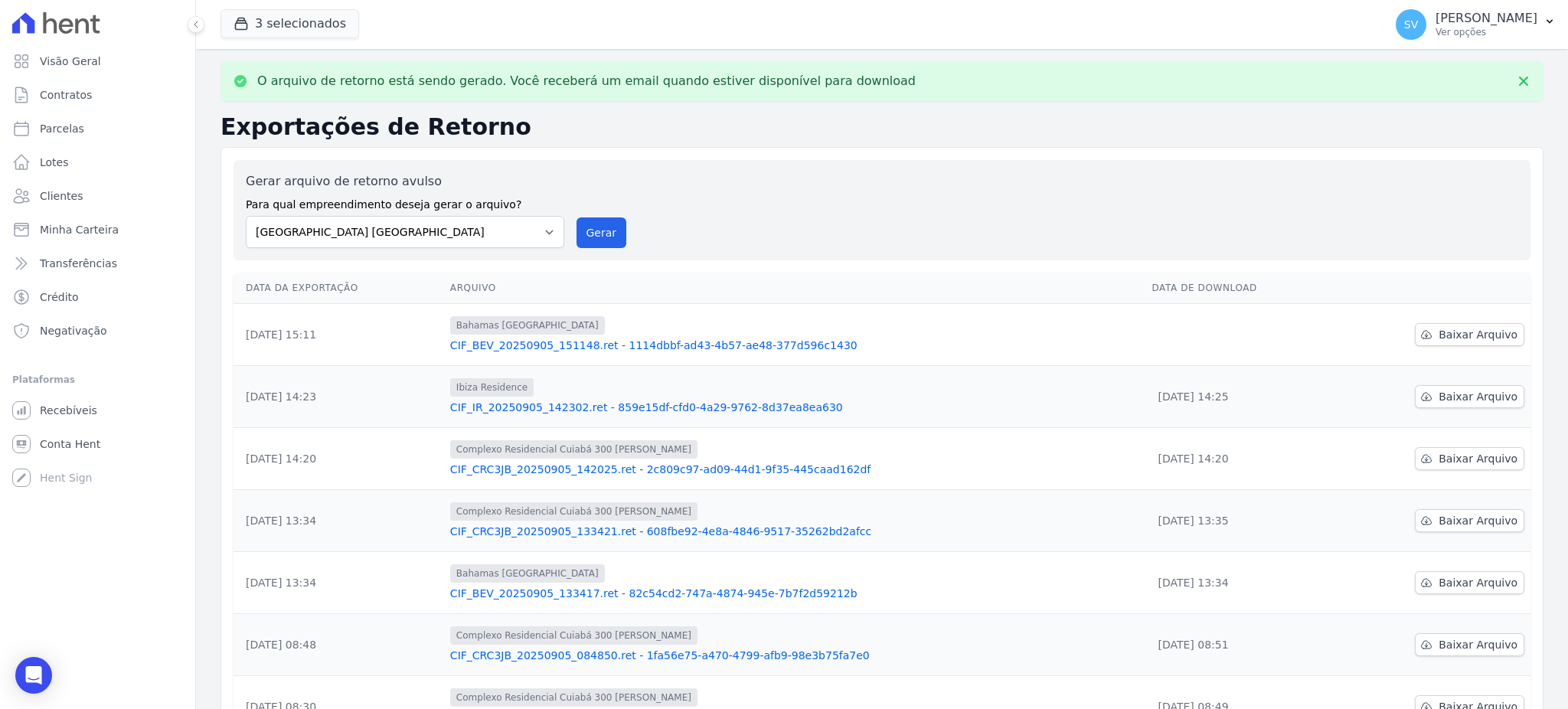
click at [605, 342] on link "CIF_BEV_20250905_151148.ret - 1114dbbf-ad43-4b57-ae48-377d596c1430" at bounding box center [795, 345] width 690 height 15
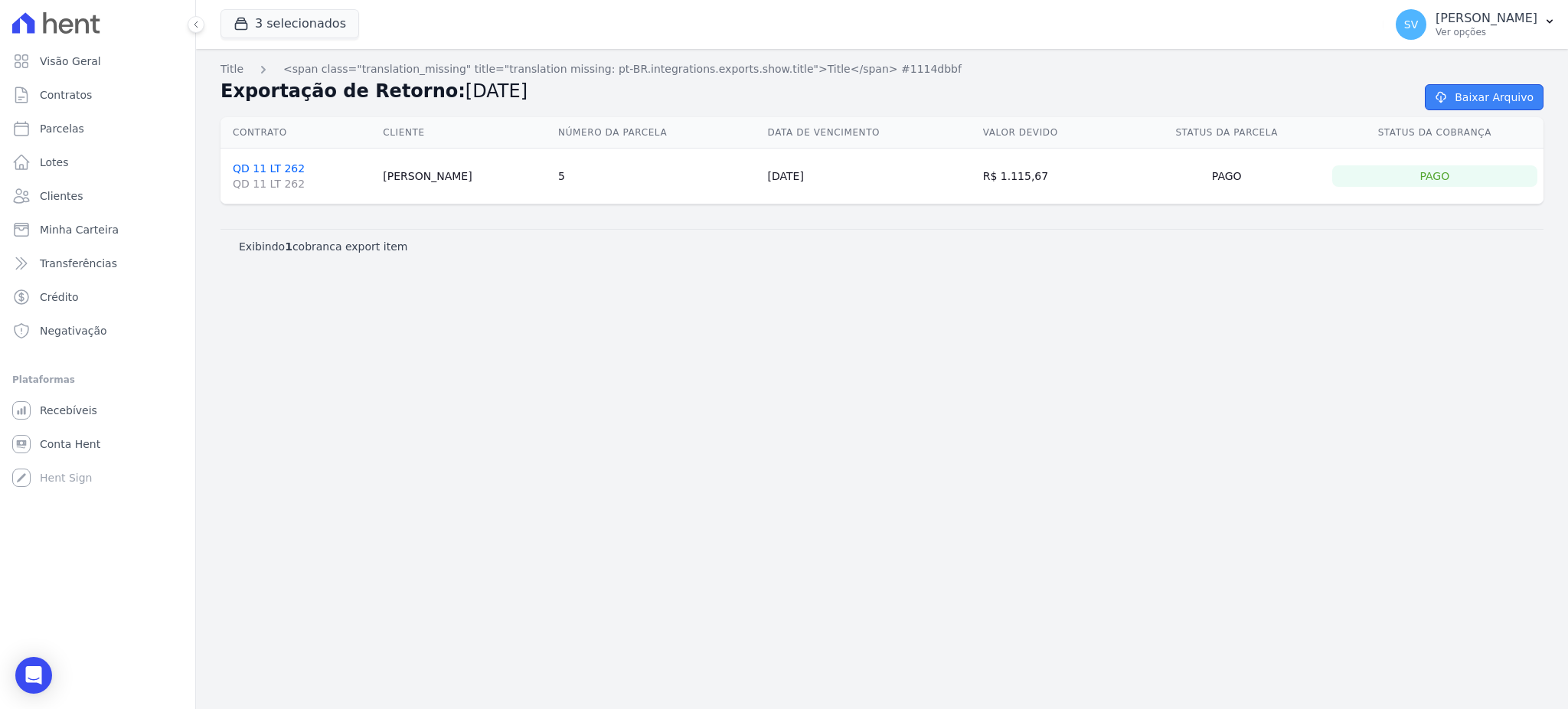
click at [1509, 97] on link "Baixar Arquivo" at bounding box center [1484, 97] width 118 height 26
click at [658, 332] on div "Title <span class="translation_missing" title="translation missing: pt-BR.integ…" at bounding box center [881, 379] width 1371 height 660
